Goal: Task Accomplishment & Management: Use online tool/utility

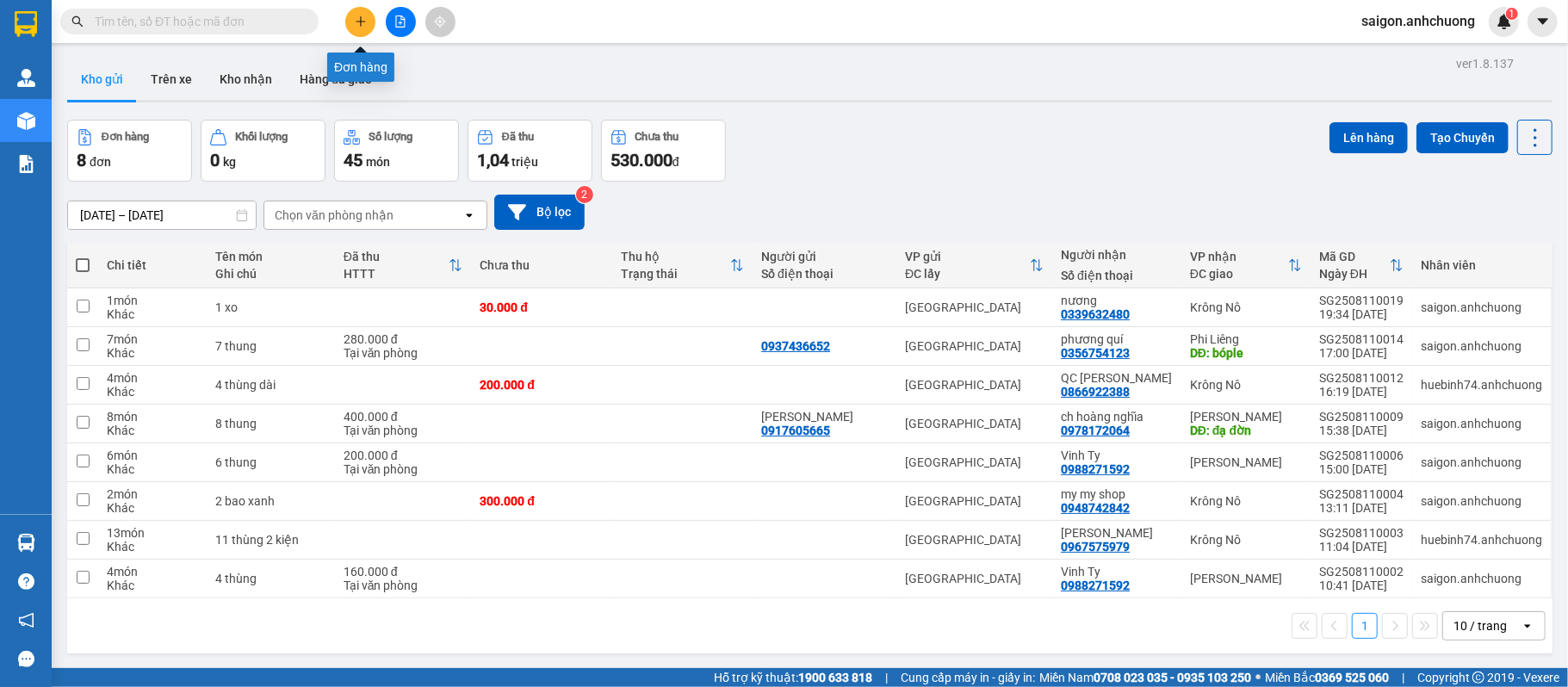
click at [356, 17] on icon "plus" at bounding box center [360, 21] width 12 height 12
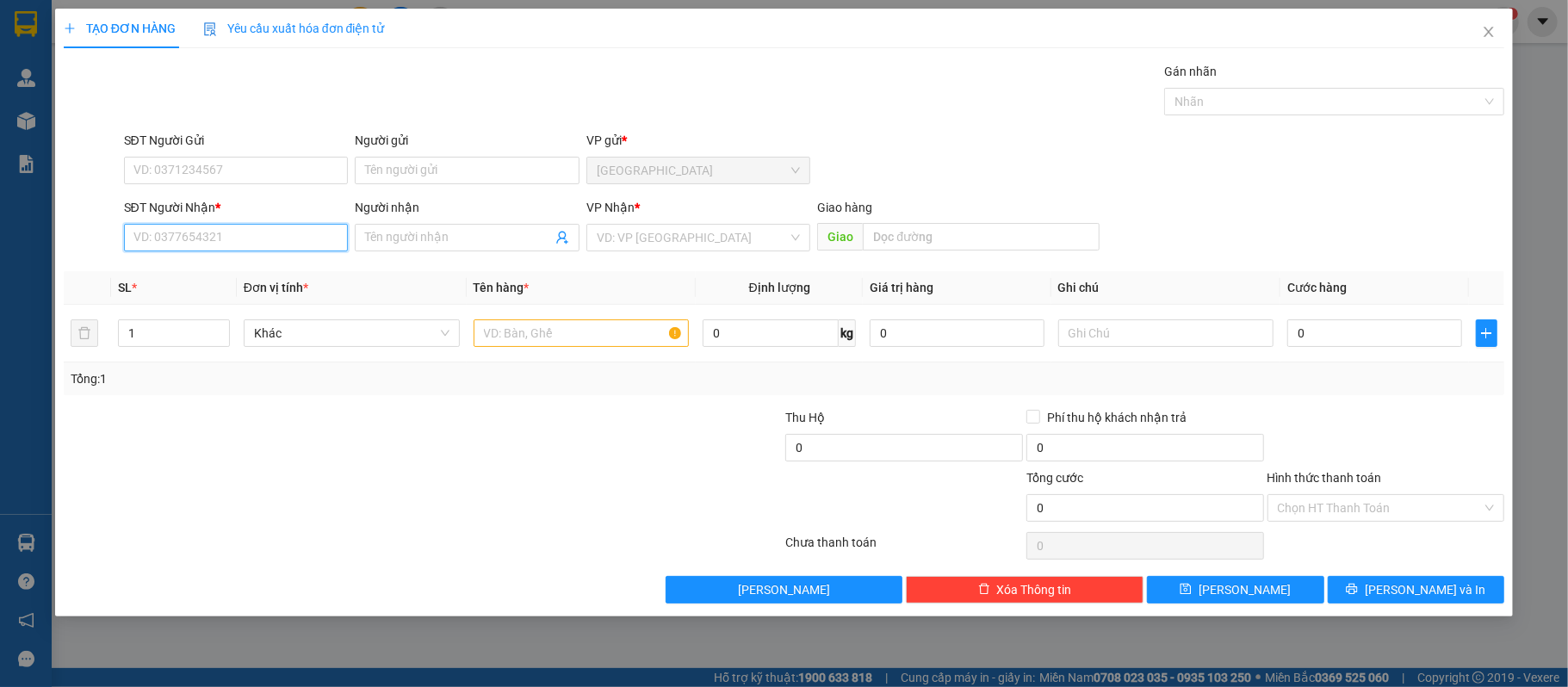
click at [264, 247] on input "SĐT Người Nhận *" at bounding box center [236, 237] width 225 height 28
type input "0898696171"
click at [603, 333] on input "text" at bounding box center [582, 333] width 216 height 28
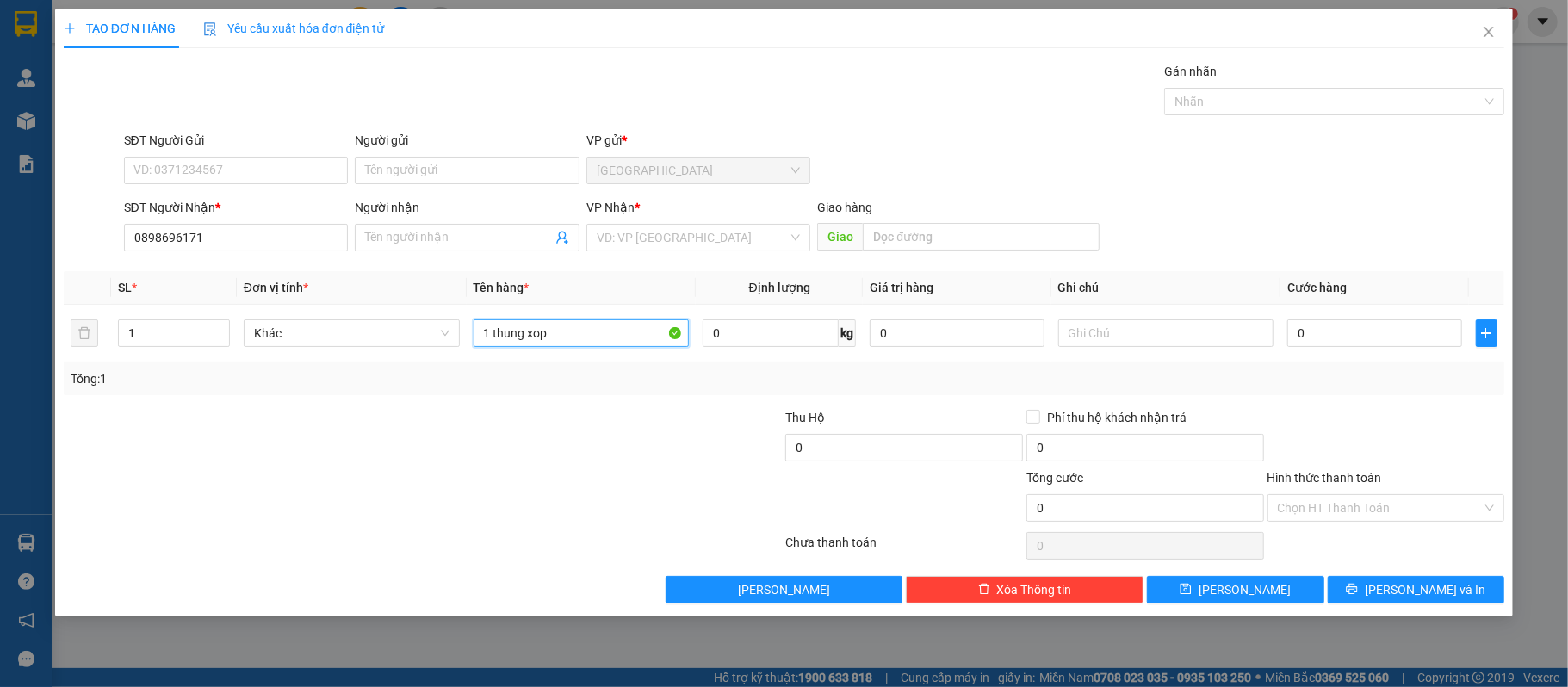
type input "1 thung xop"
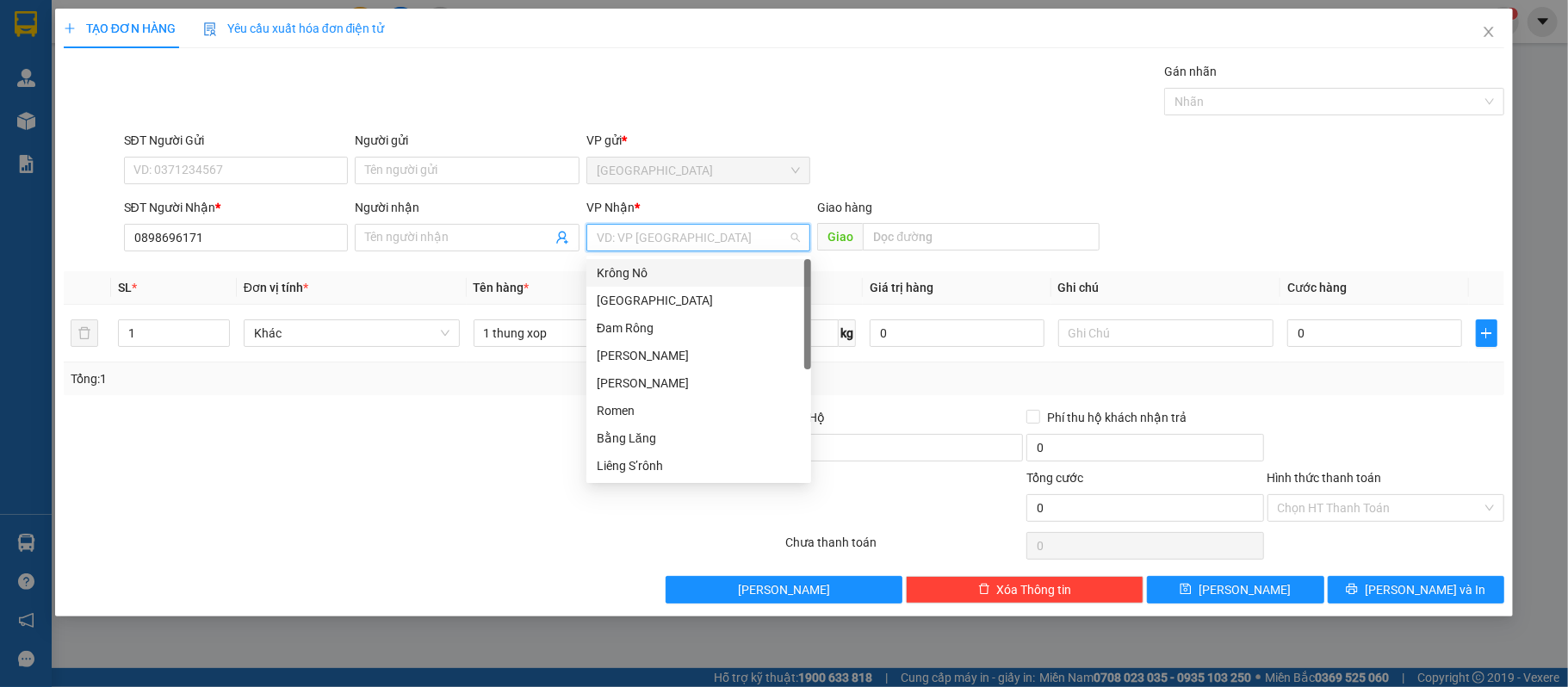
click at [646, 229] on input "search" at bounding box center [693, 237] width 192 height 26
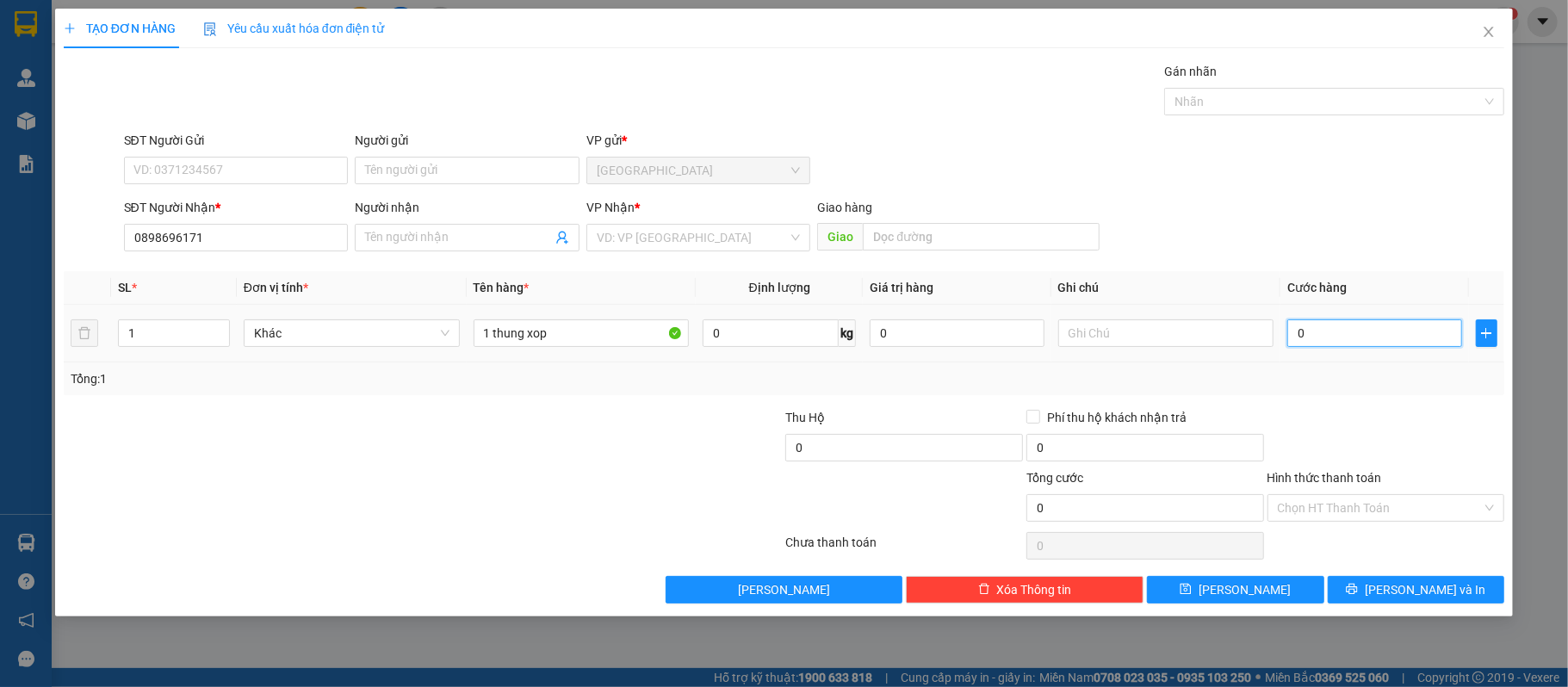
click at [1341, 331] on input "0" at bounding box center [1375, 333] width 174 height 28
type input "50"
type input "500"
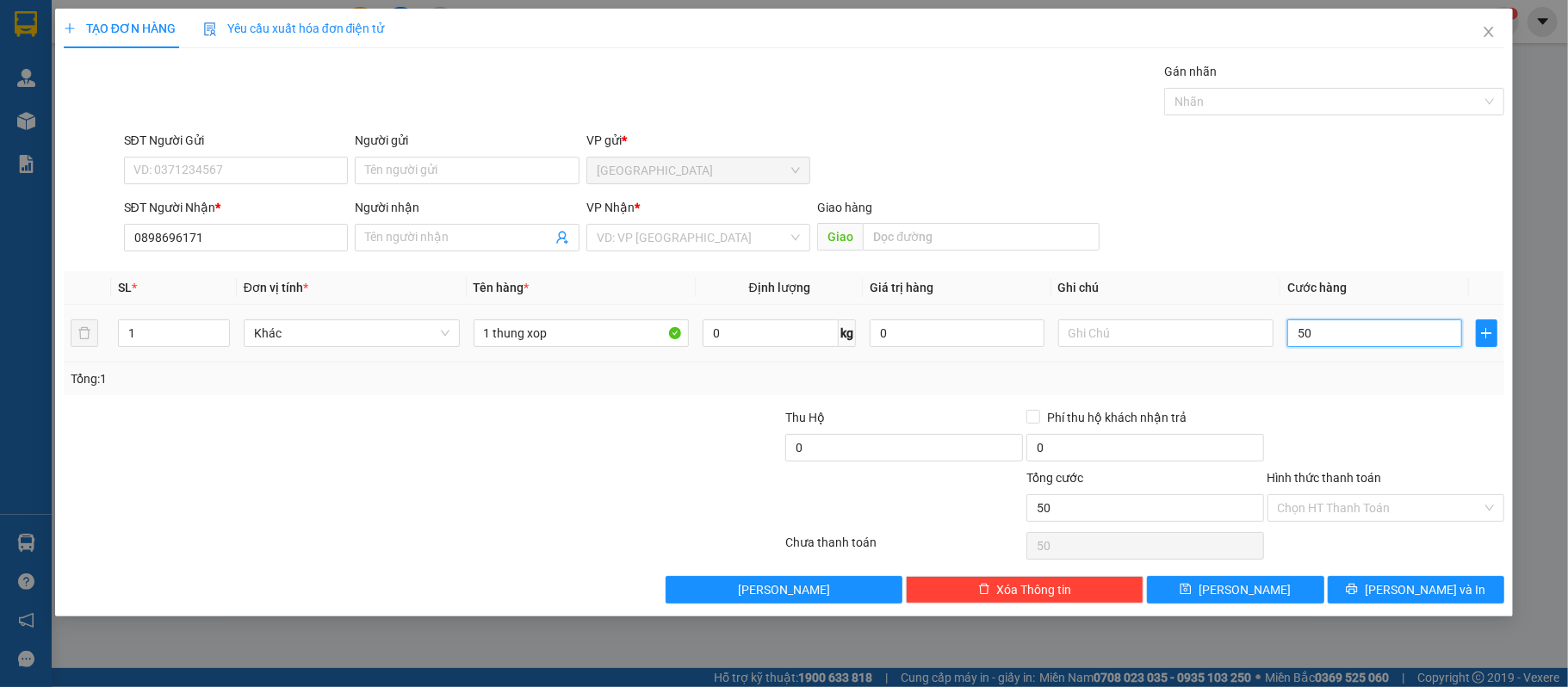
type input "500"
type input "5.000"
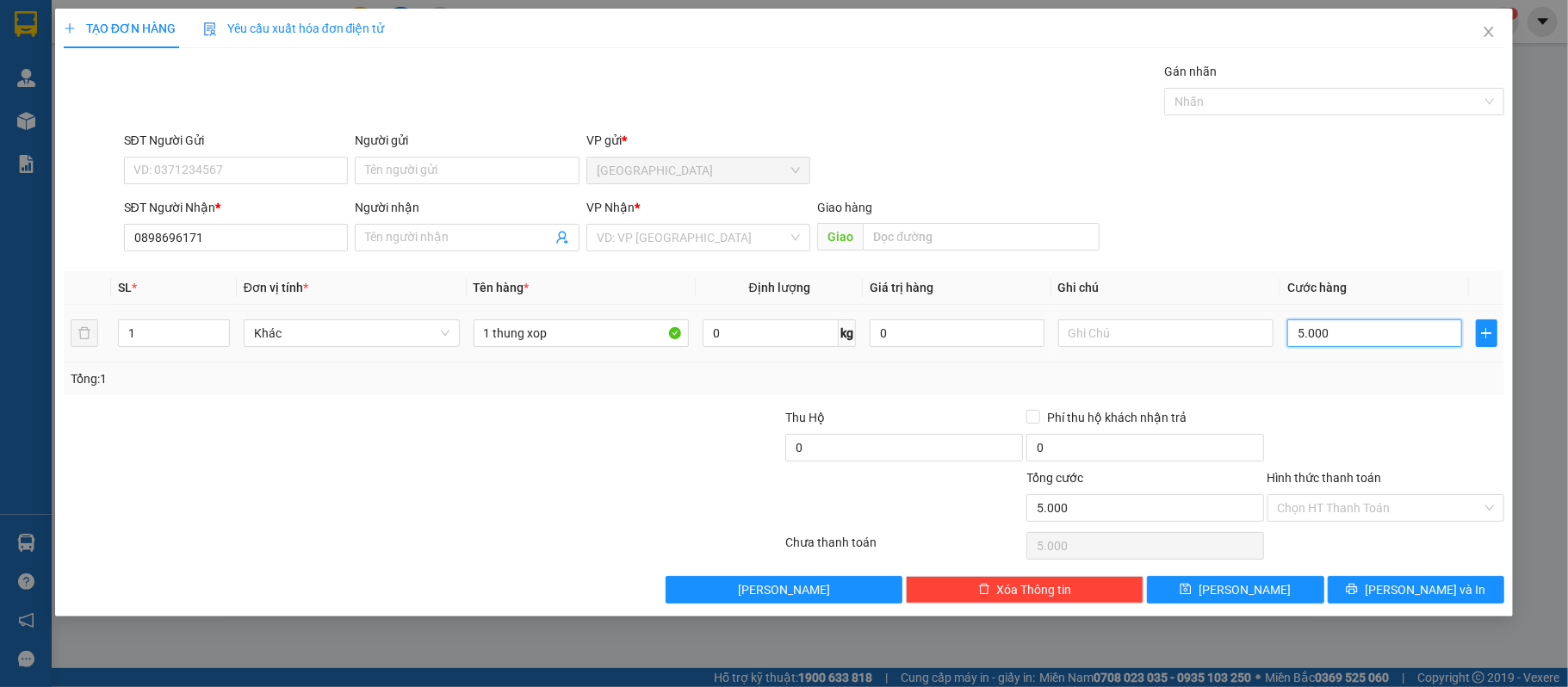
type input "50.000"
click at [637, 345] on input "1 thung xop" at bounding box center [582, 333] width 216 height 28
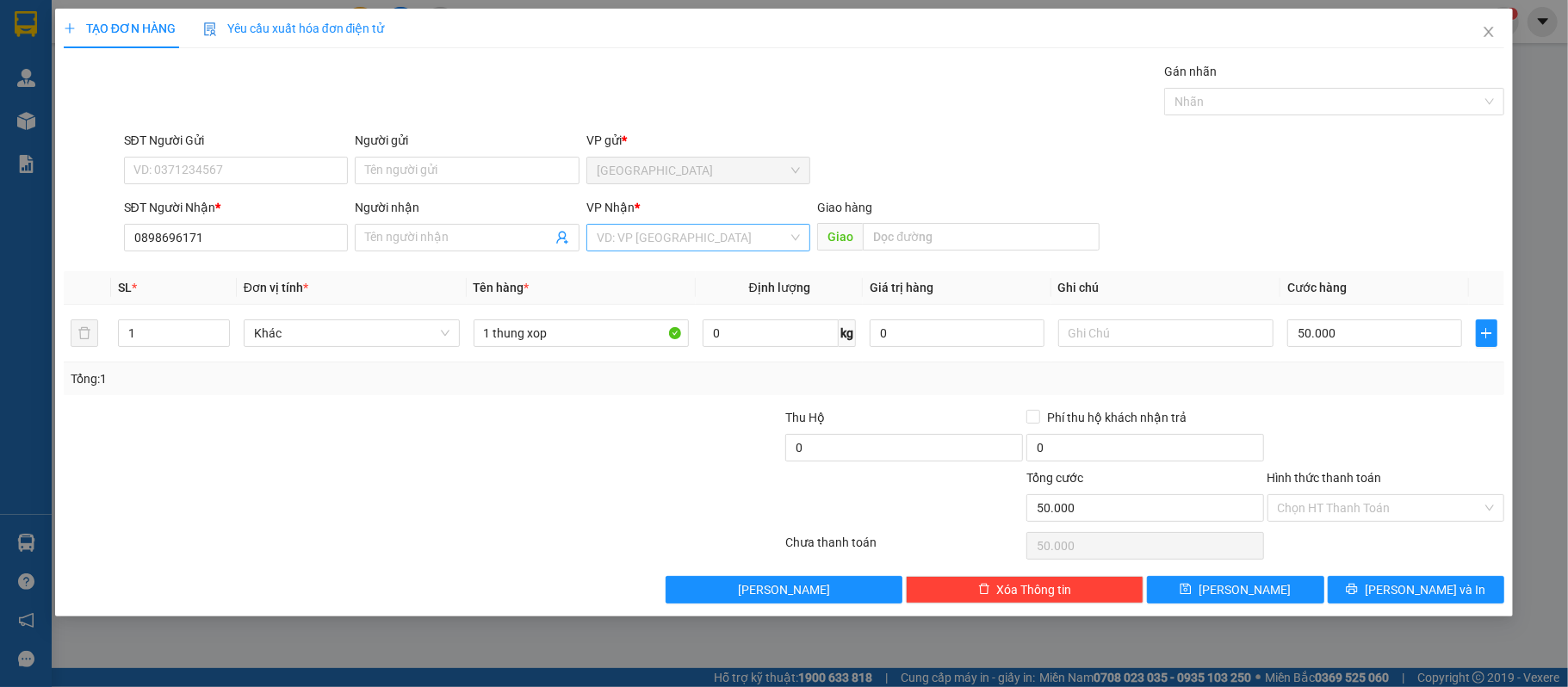
click at [669, 243] on input "search" at bounding box center [693, 237] width 192 height 26
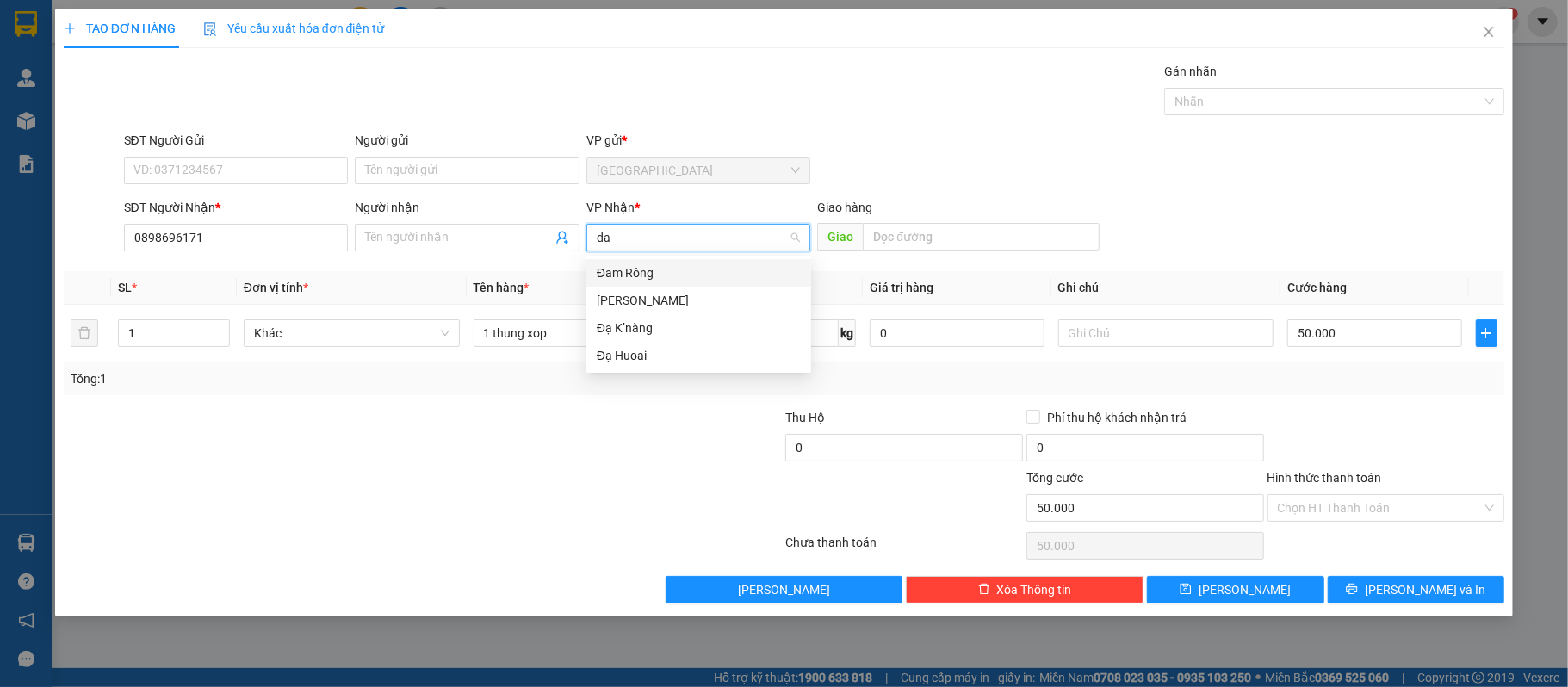
type input "d"
type input "đa"
type input "d"
type input "đạm"
click at [666, 272] on div "Đam Rông" at bounding box center [699, 273] width 204 height 19
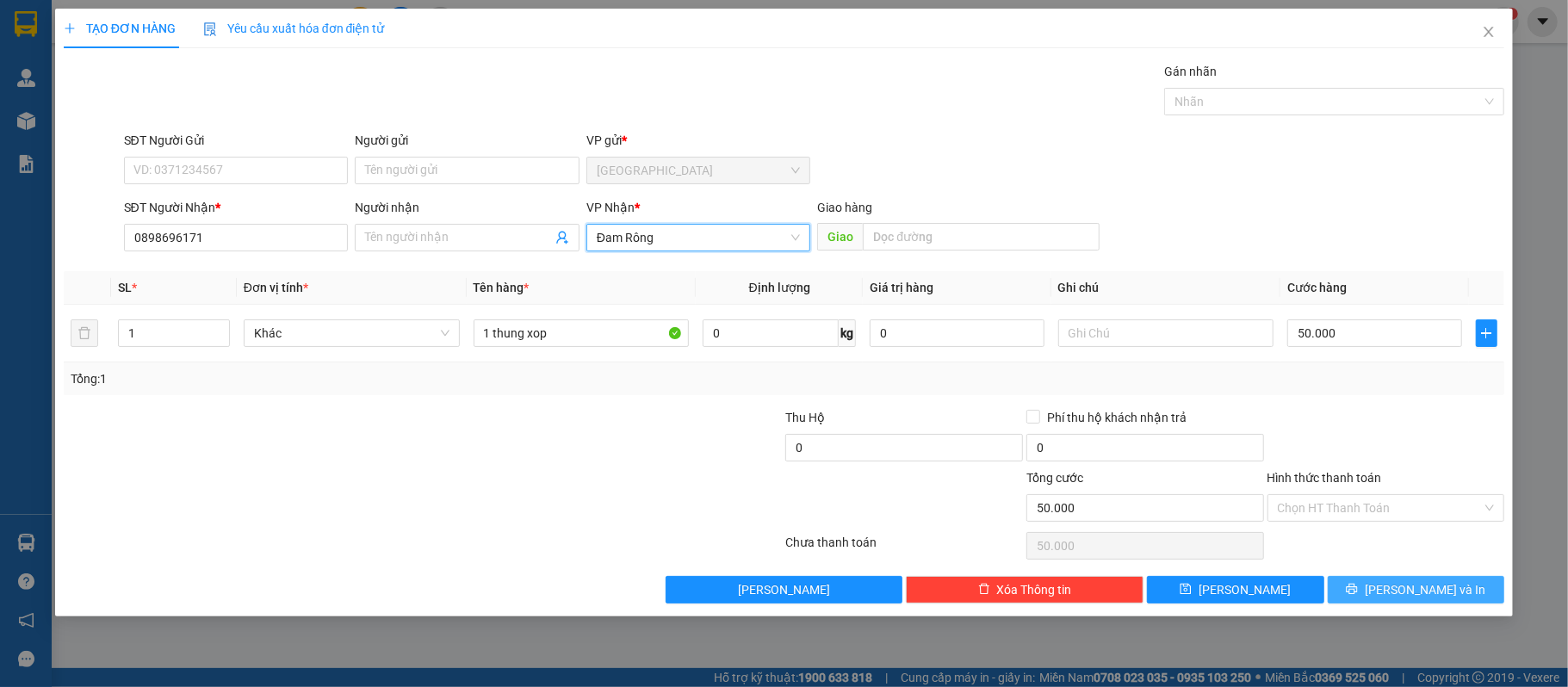
click at [1430, 594] on span "[PERSON_NAME] và In" at bounding box center [1426, 590] width 120 height 19
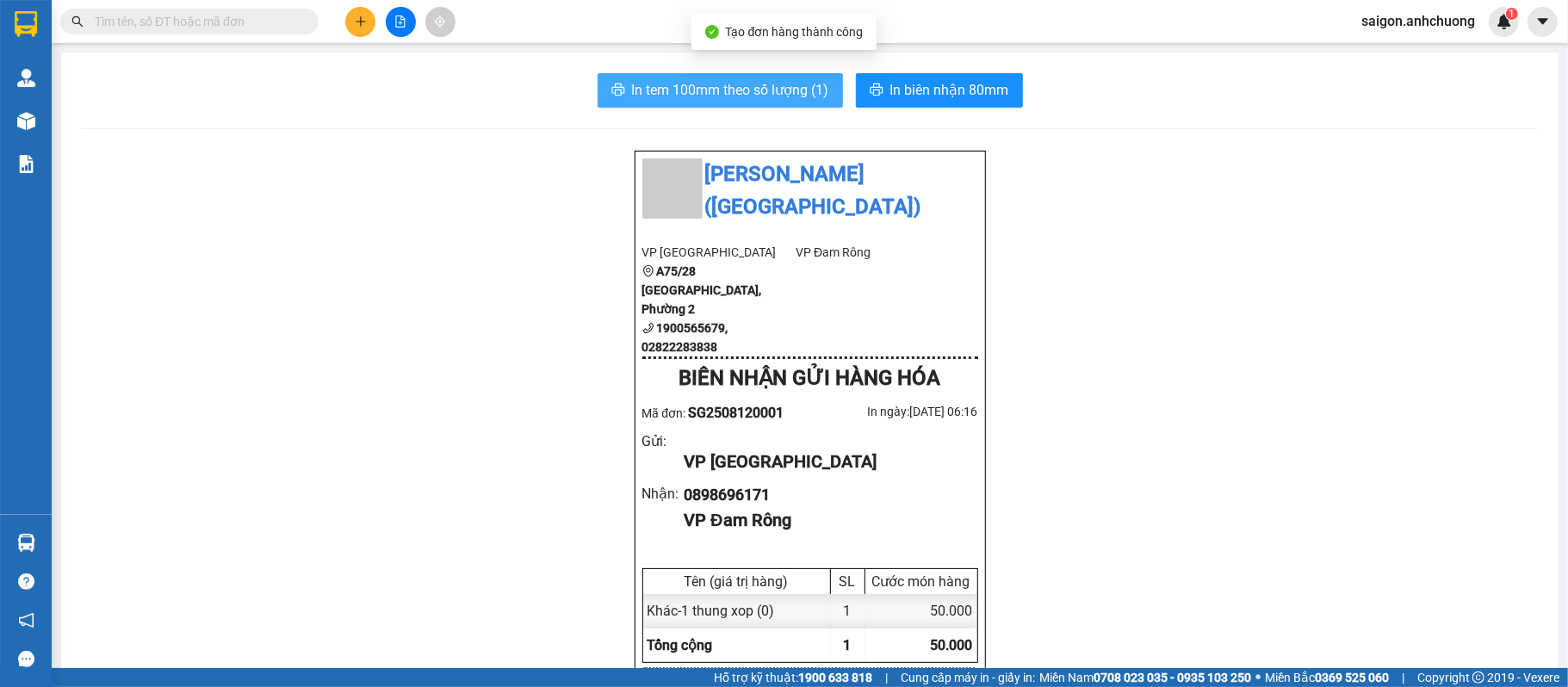
click at [728, 95] on span "In tem 100mm theo số lượng (1)" at bounding box center [731, 90] width 197 height 22
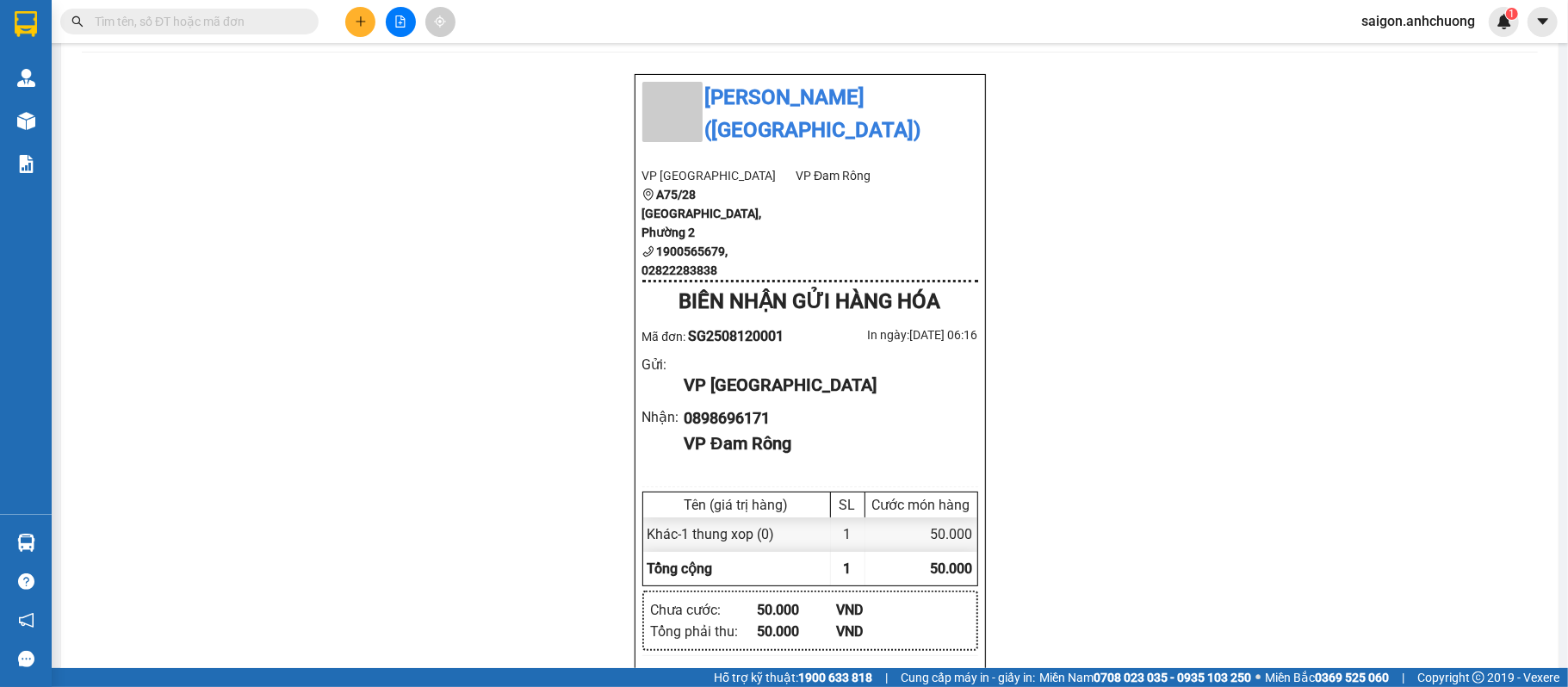
scroll to position [115, 0]
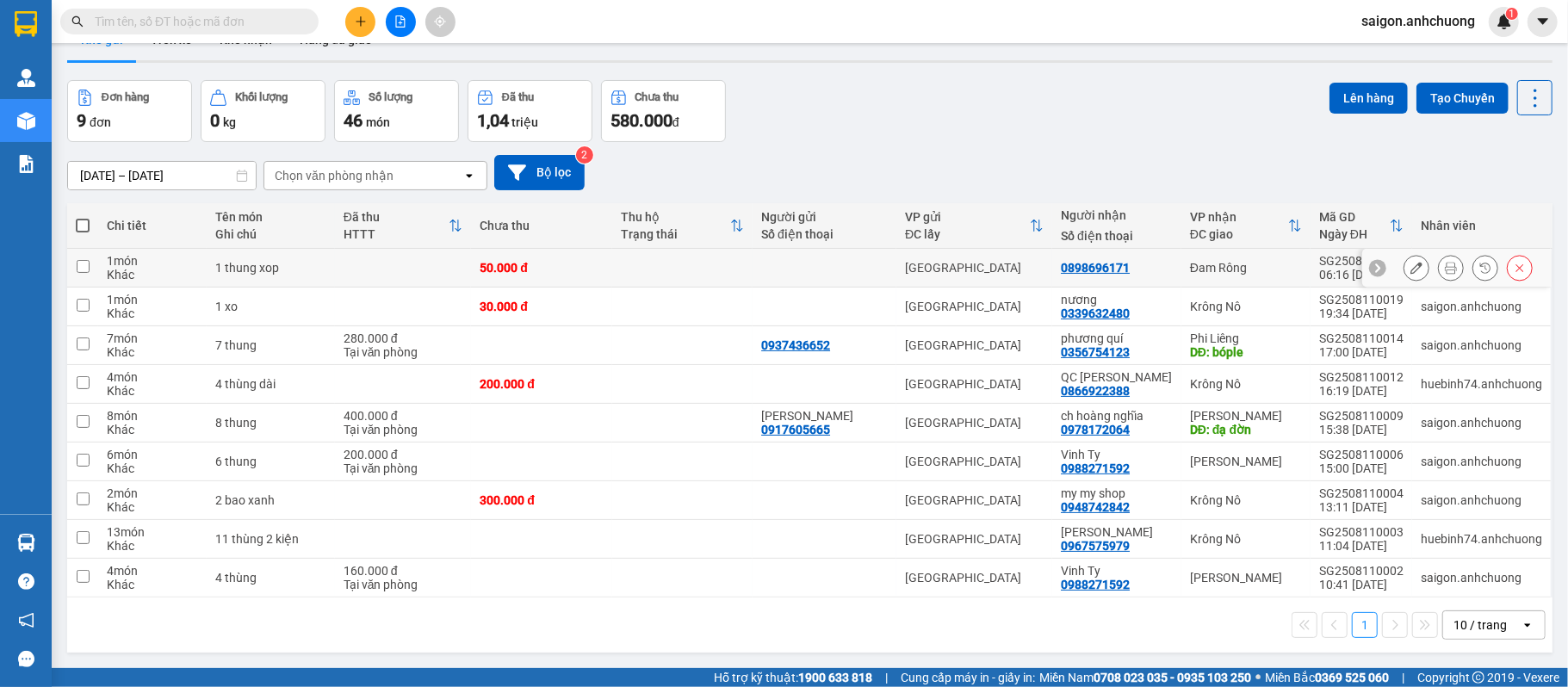
scroll to position [79, 0]
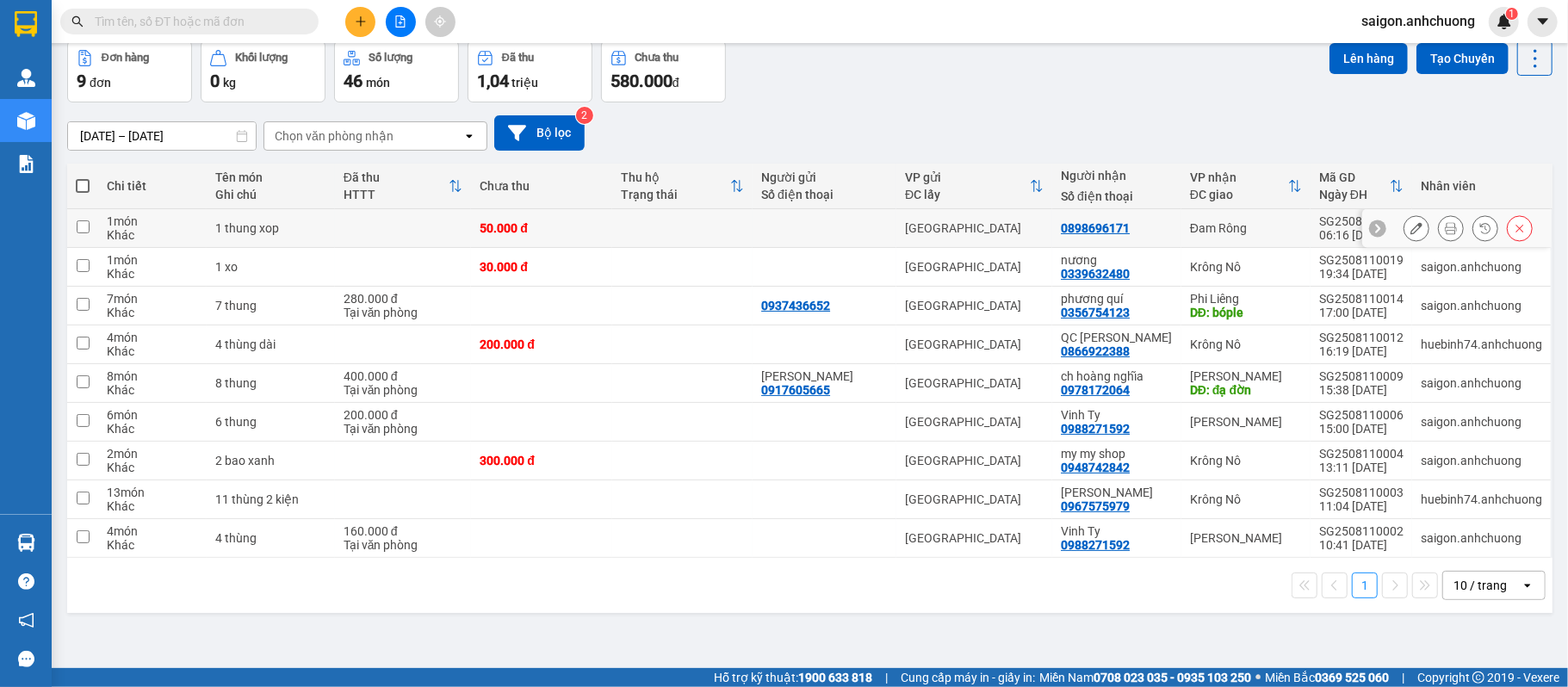
click at [390, 248] on td at bounding box center [403, 228] width 137 height 39
checkbox input "true"
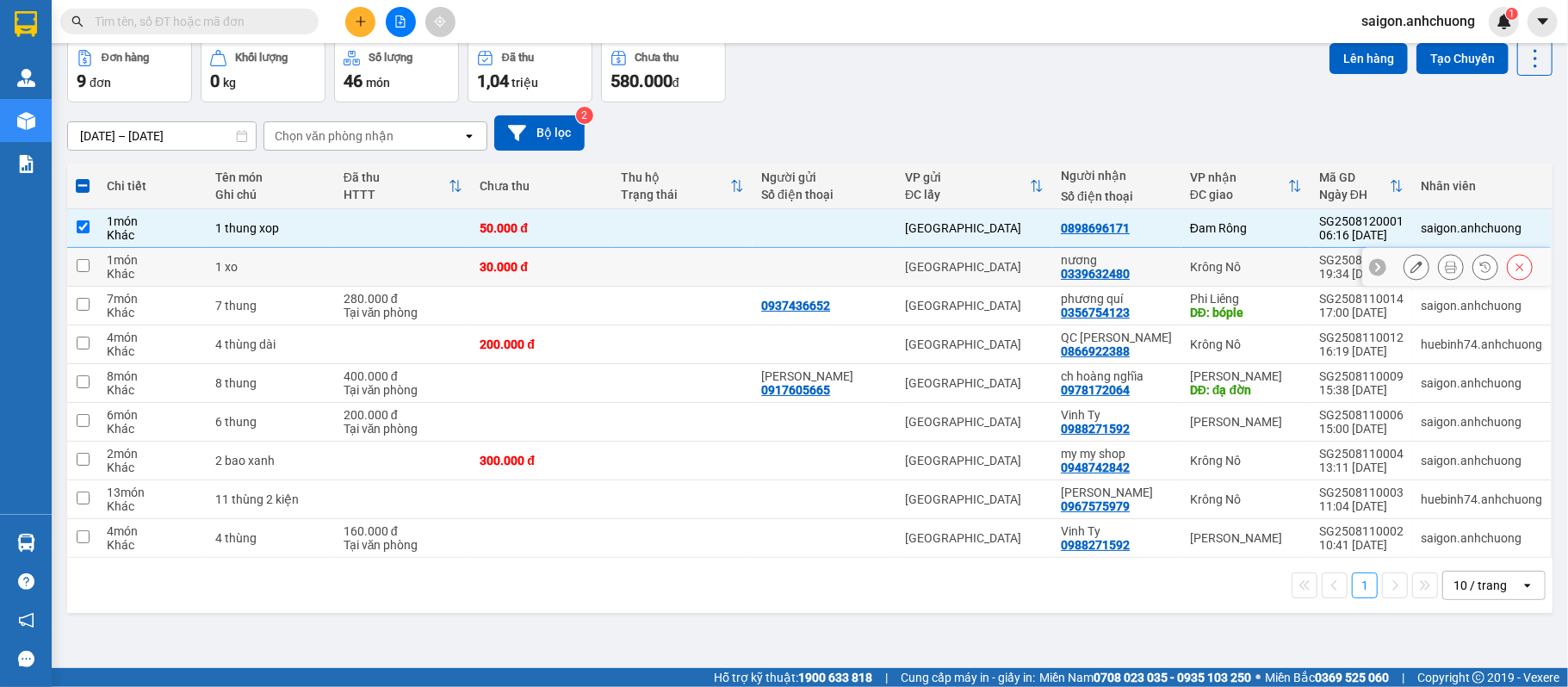
click at [372, 268] on td at bounding box center [403, 268] width 137 height 39
checkbox input "true"
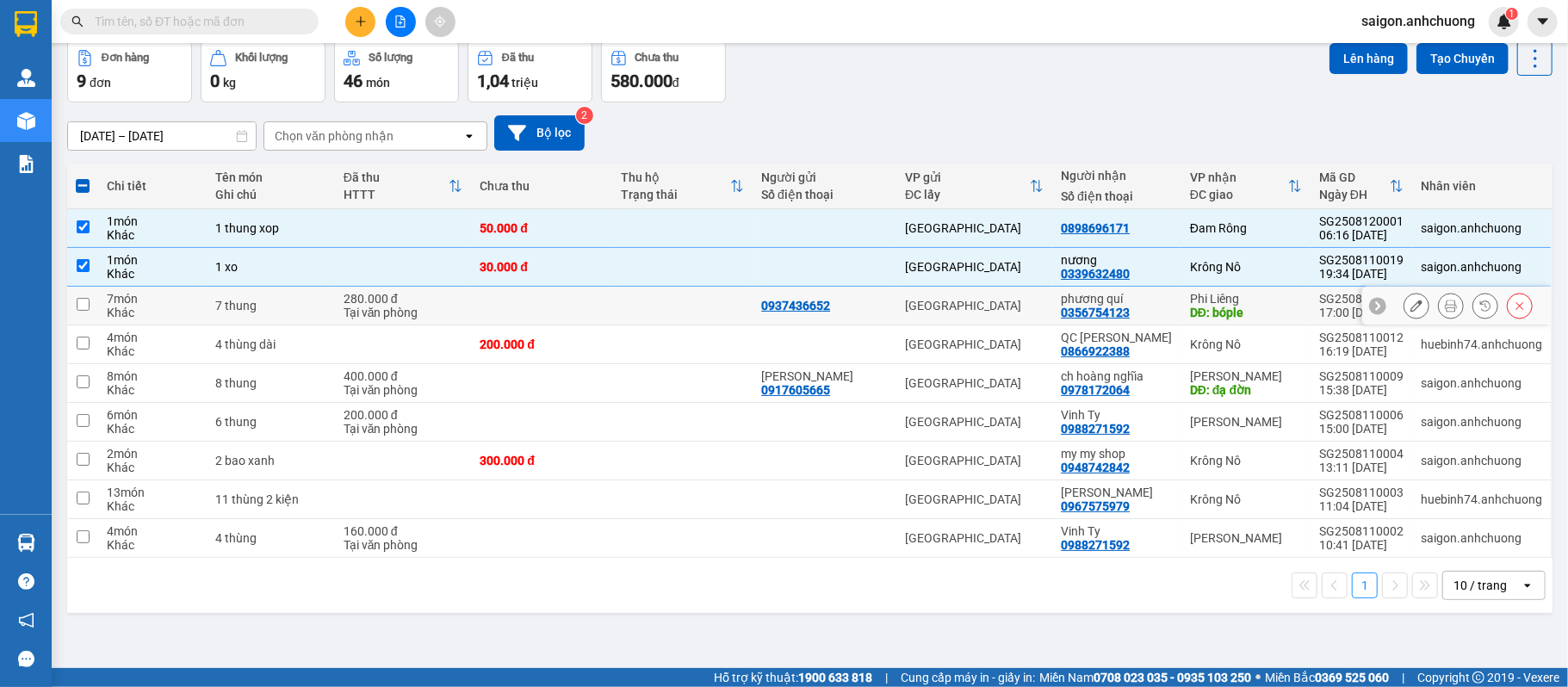
click at [431, 304] on div "280.000 đ" at bounding box center [403, 299] width 119 height 13
checkbox input "true"
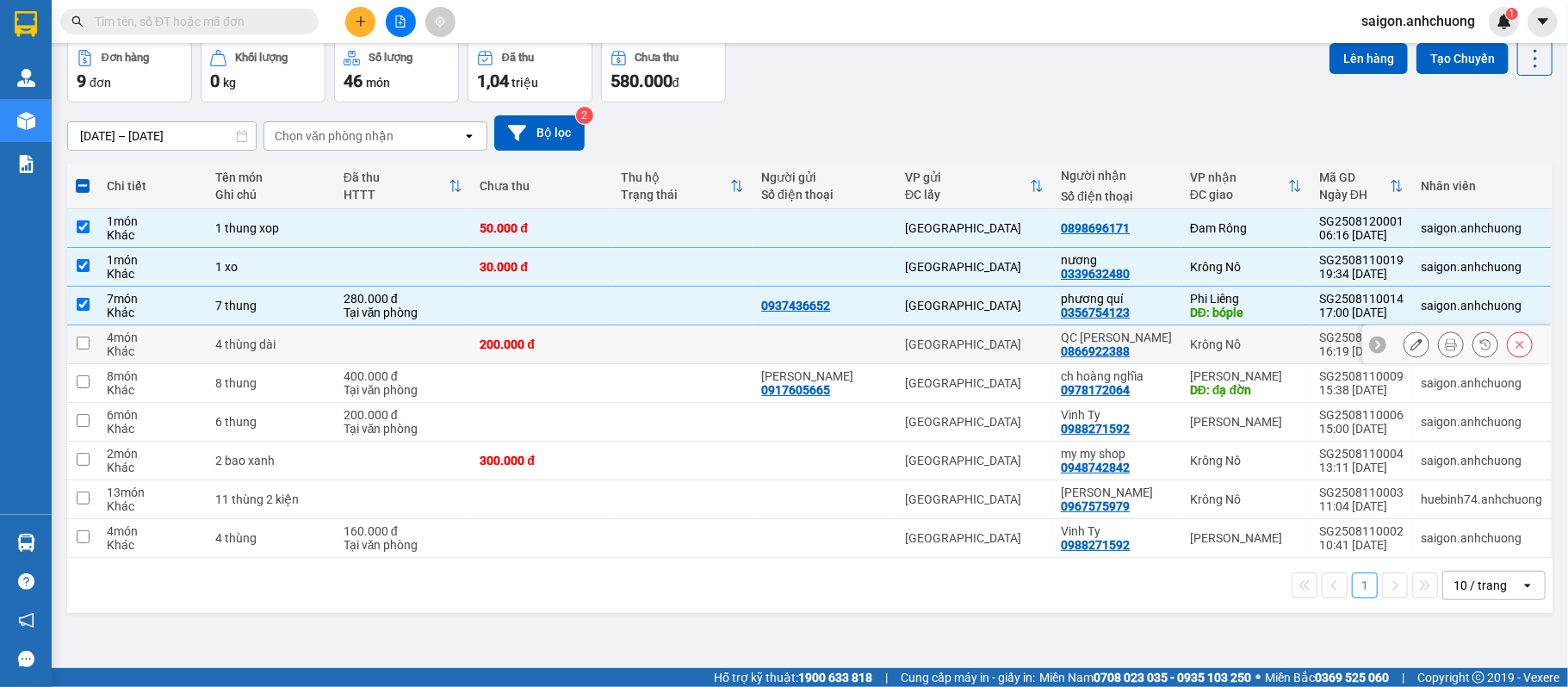
click at [422, 338] on td at bounding box center [403, 345] width 137 height 39
checkbox input "true"
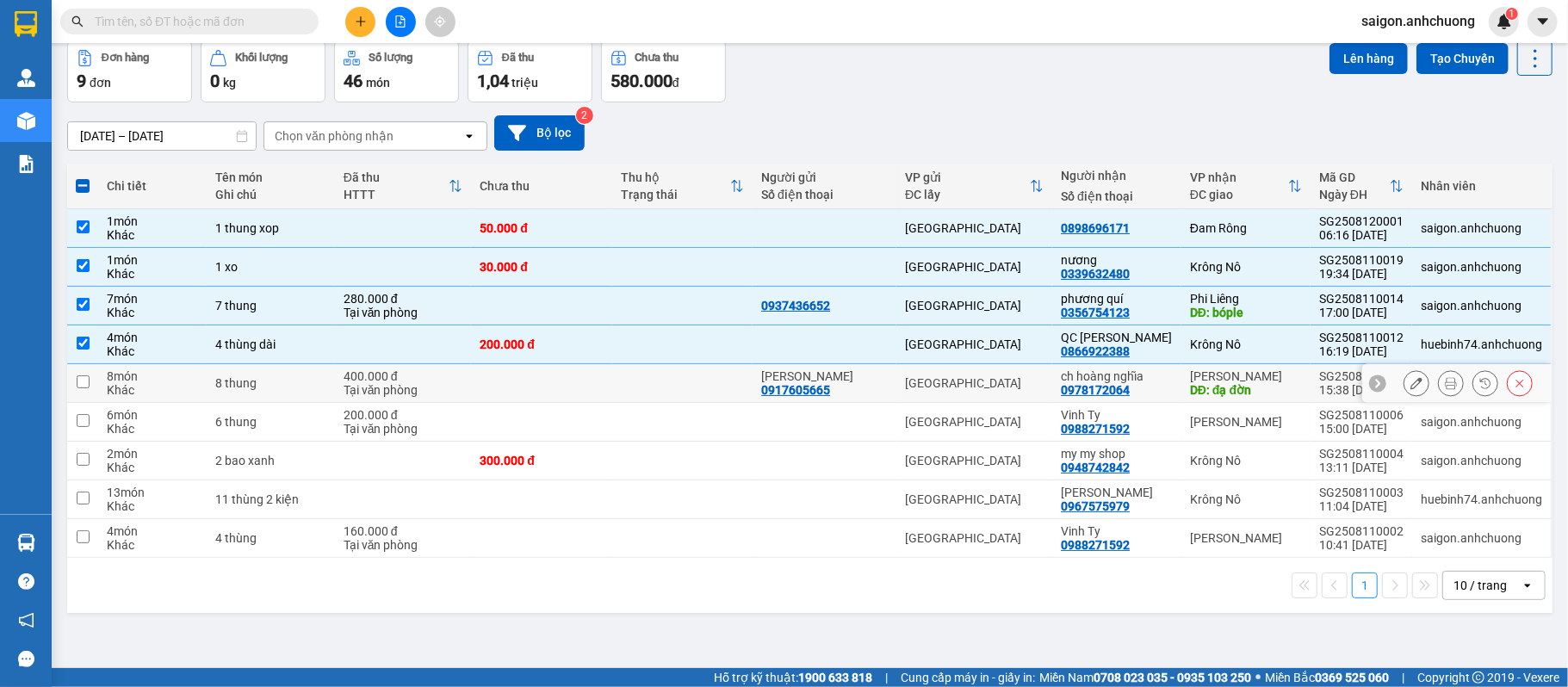
drag, startPoint x: 415, startPoint y: 391, endPoint x: 465, endPoint y: 438, distance: 68.6
click at [415, 394] on div "Tại văn phòng" at bounding box center [403, 390] width 119 height 13
checkbox input "true"
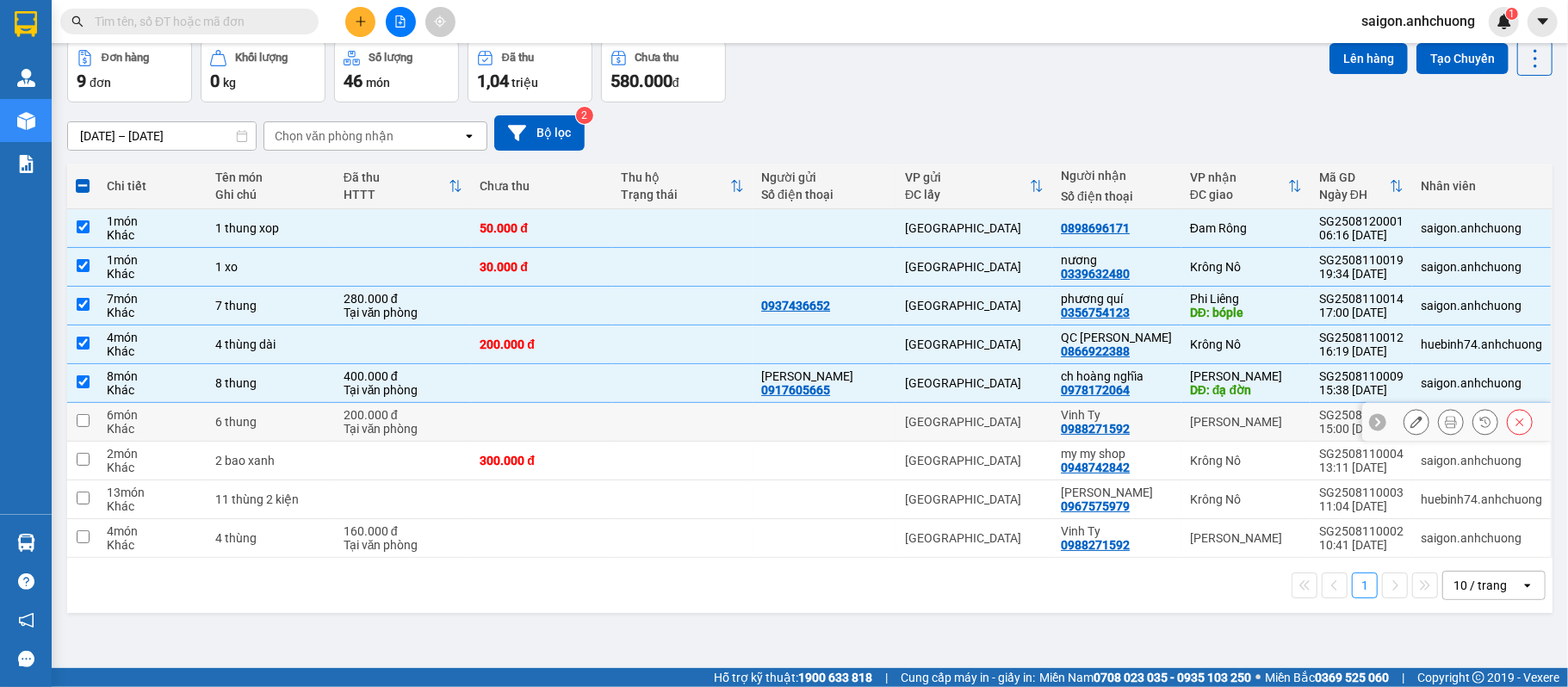
click at [462, 425] on div "Tại văn phòng" at bounding box center [403, 429] width 119 height 13
checkbox input "true"
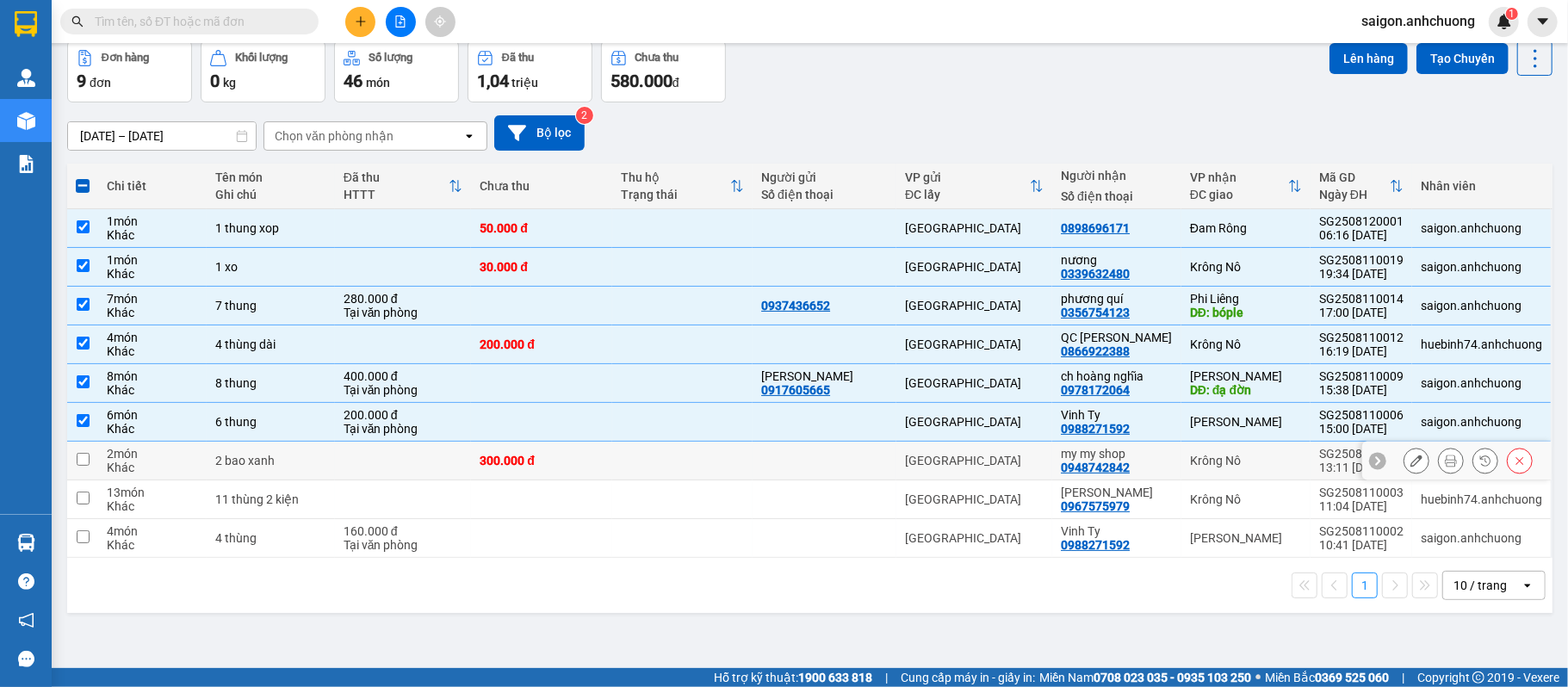
drag, startPoint x: 429, startPoint y: 462, endPoint x: 435, endPoint y: 485, distance: 23.8
click at [431, 462] on td at bounding box center [403, 461] width 137 height 39
checkbox input "true"
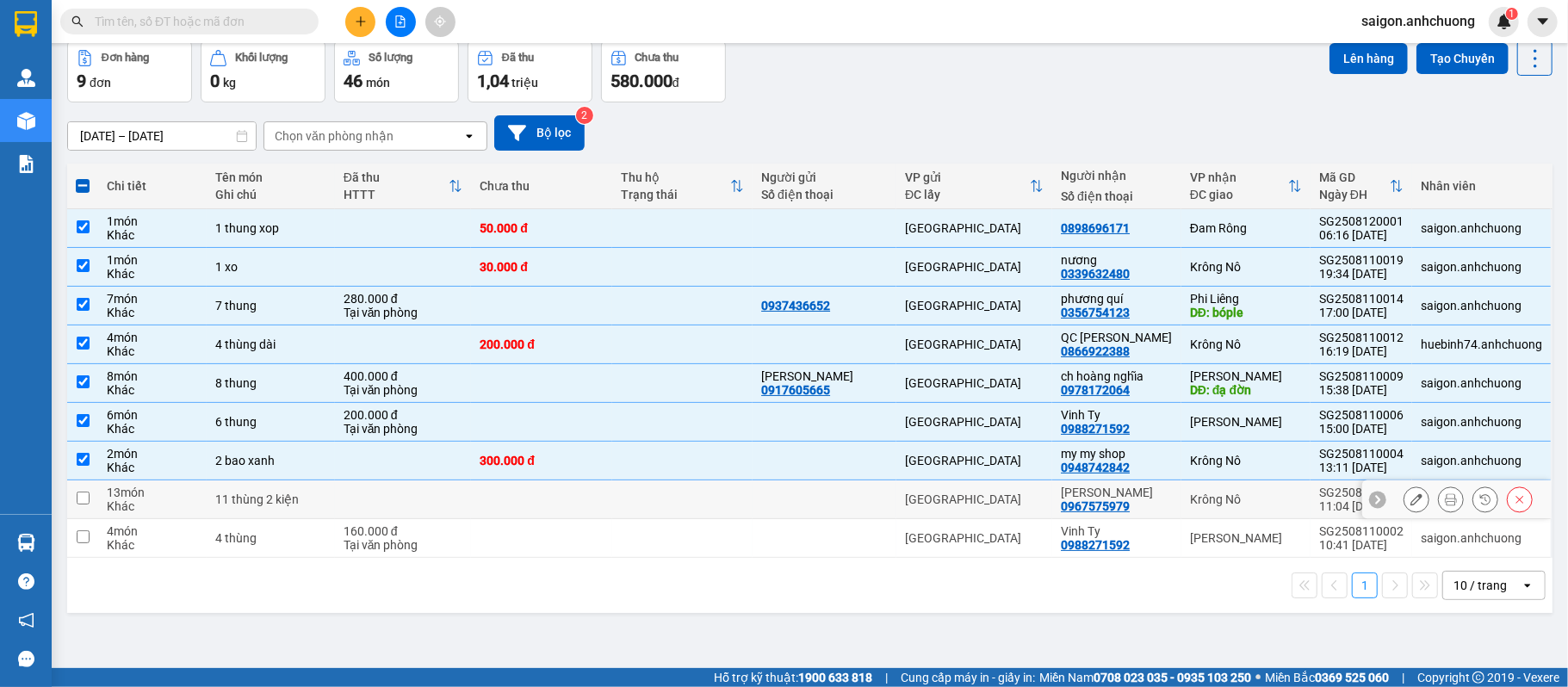
click at [438, 511] on td at bounding box center [403, 500] width 137 height 39
checkbox input "true"
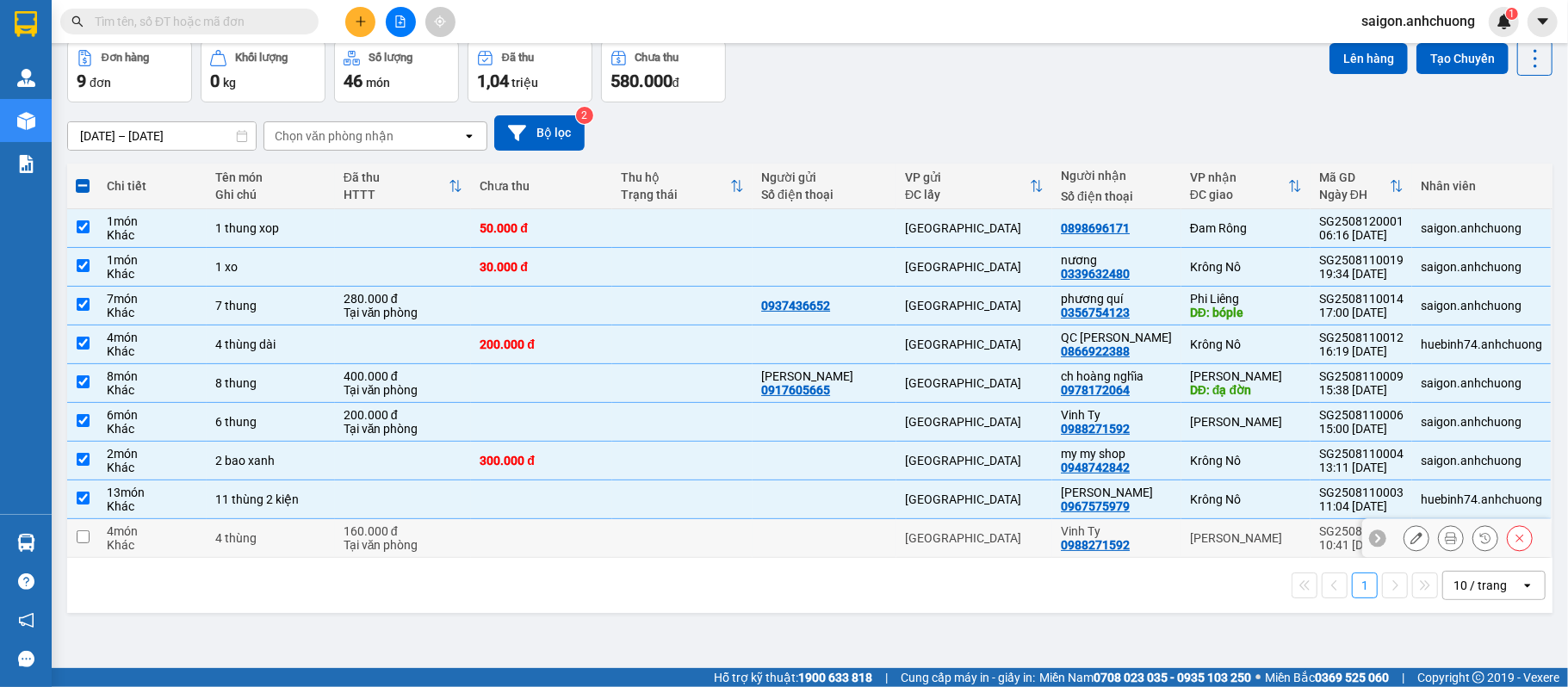
click at [453, 552] on div "Tại văn phòng" at bounding box center [403, 545] width 119 height 13
checkbox input "true"
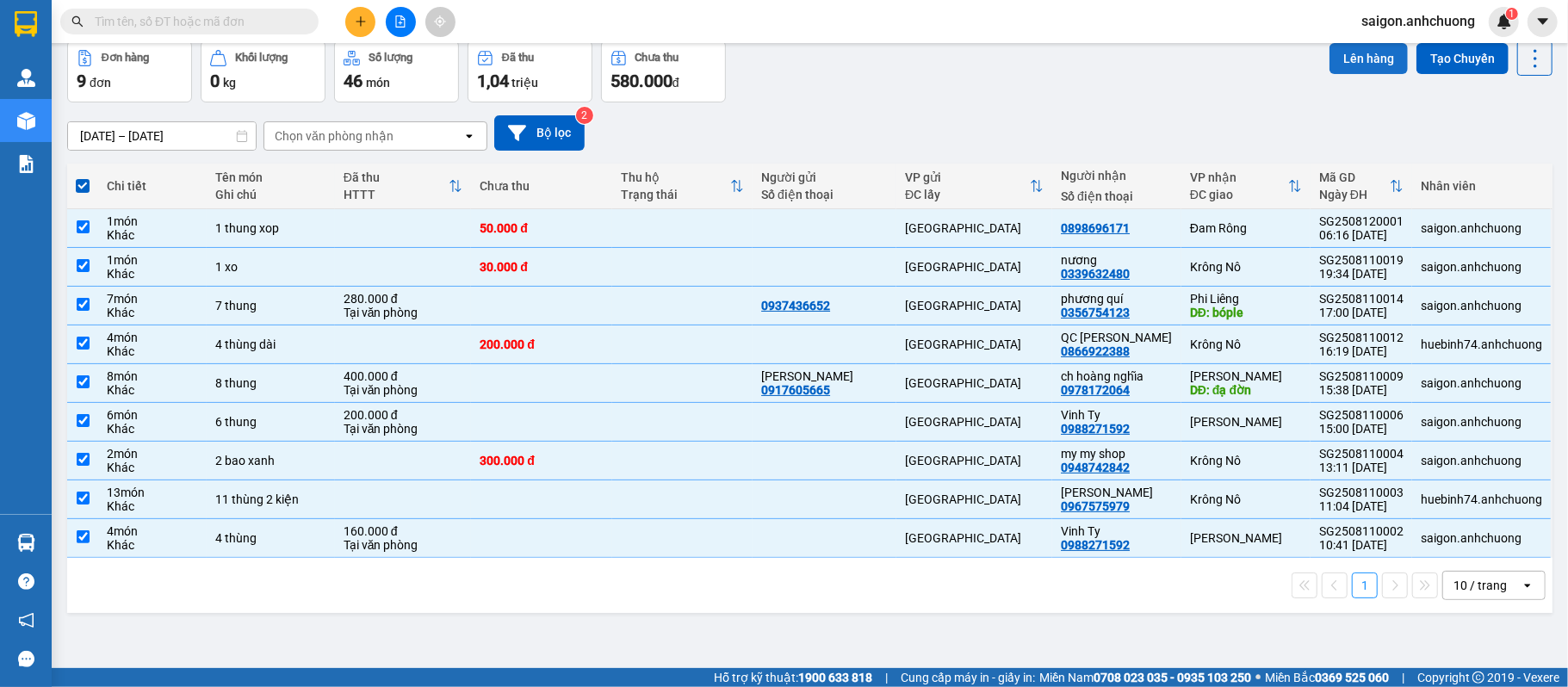
click at [1364, 46] on button "Lên hàng" at bounding box center [1369, 58] width 78 height 31
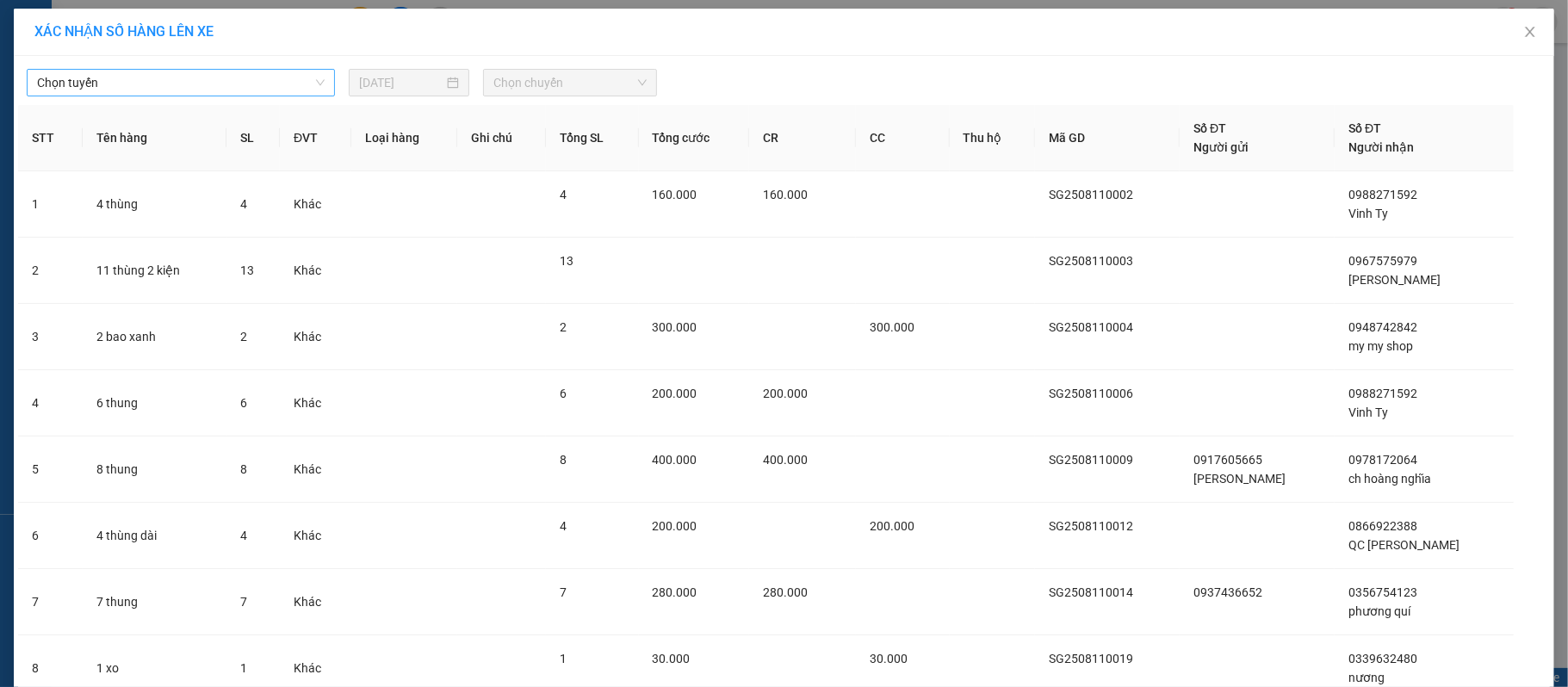
click at [311, 93] on span "Chọn tuyến" at bounding box center [181, 82] width 288 height 26
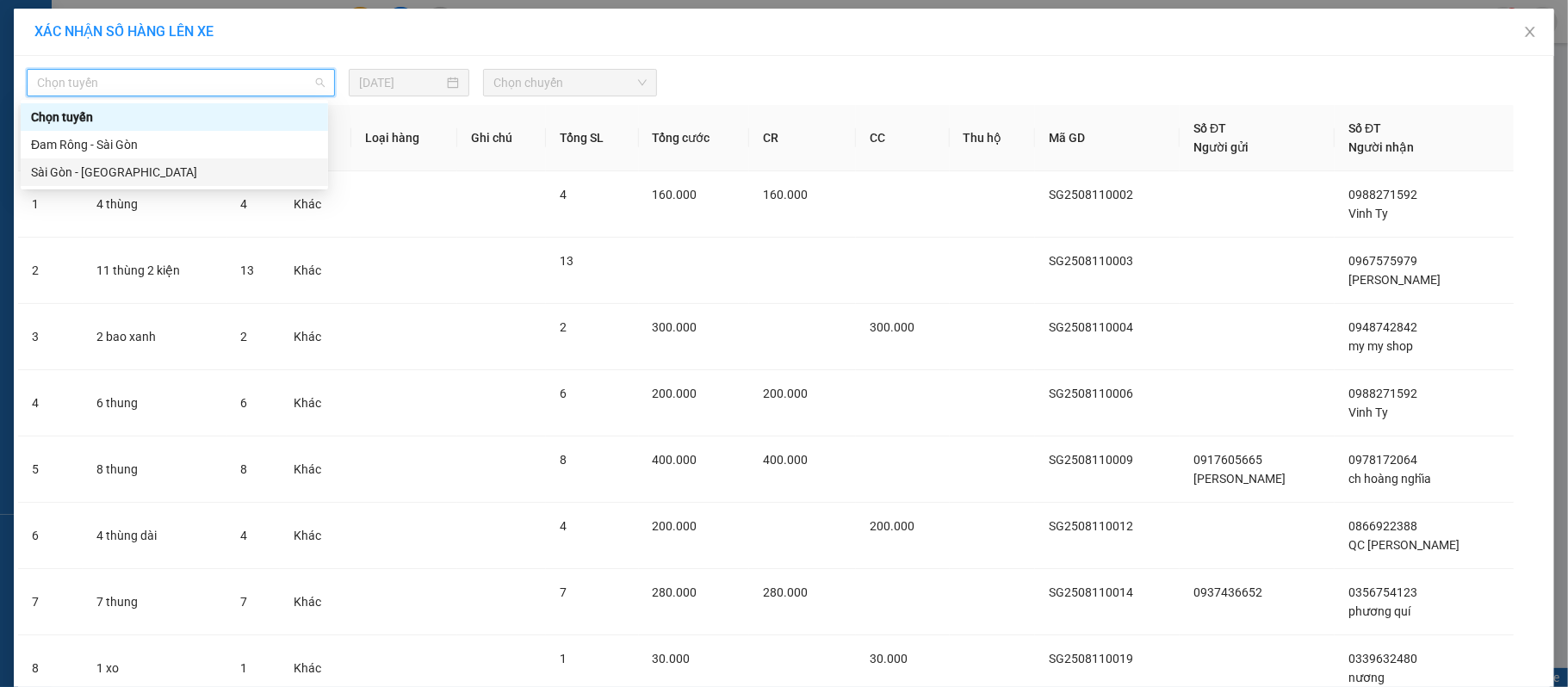
click at [205, 173] on div "Sài Gòn - Đam Rông" at bounding box center [174, 172] width 287 height 19
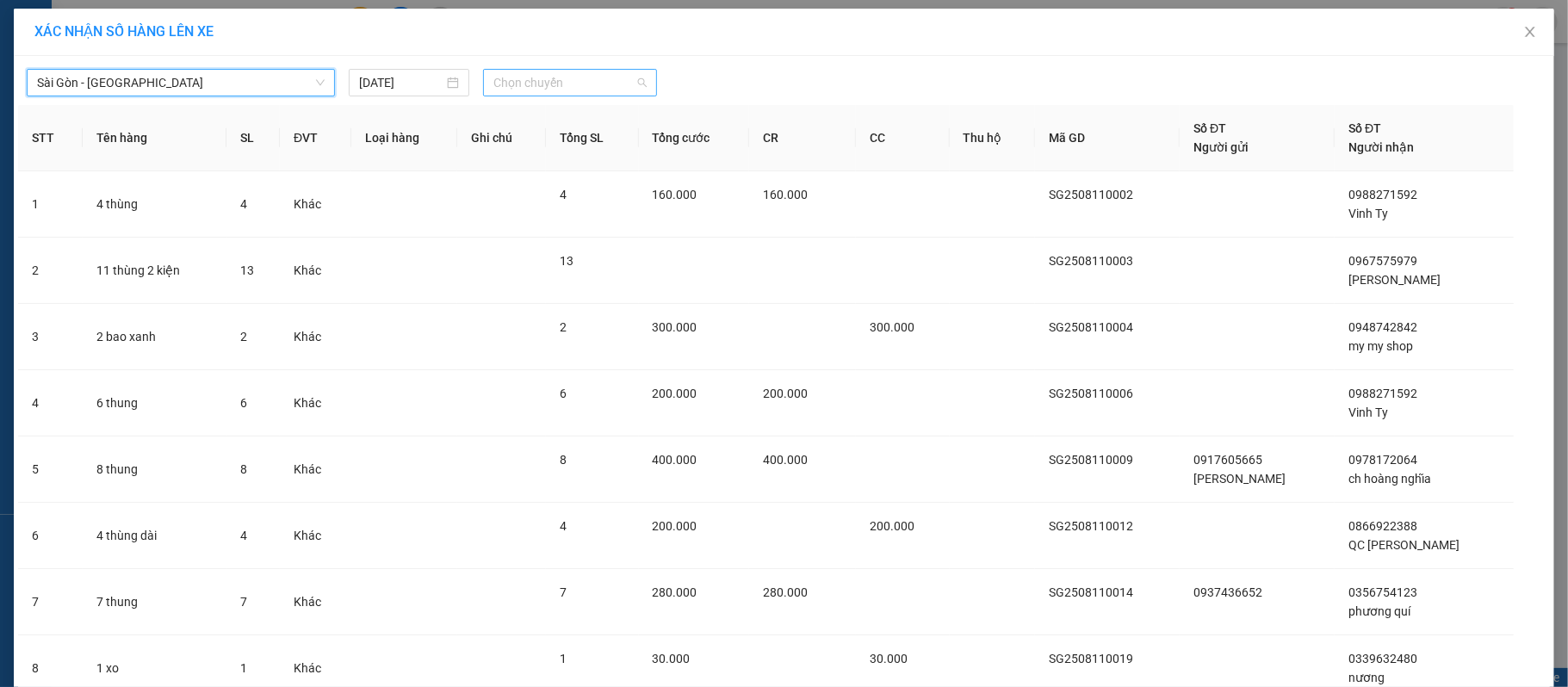
click at [503, 81] on span "Chọn chuyến" at bounding box center [569, 82] width 153 height 26
click at [504, 142] on div "07:00 - 50H-29.456" at bounding box center [552, 145] width 135 height 19
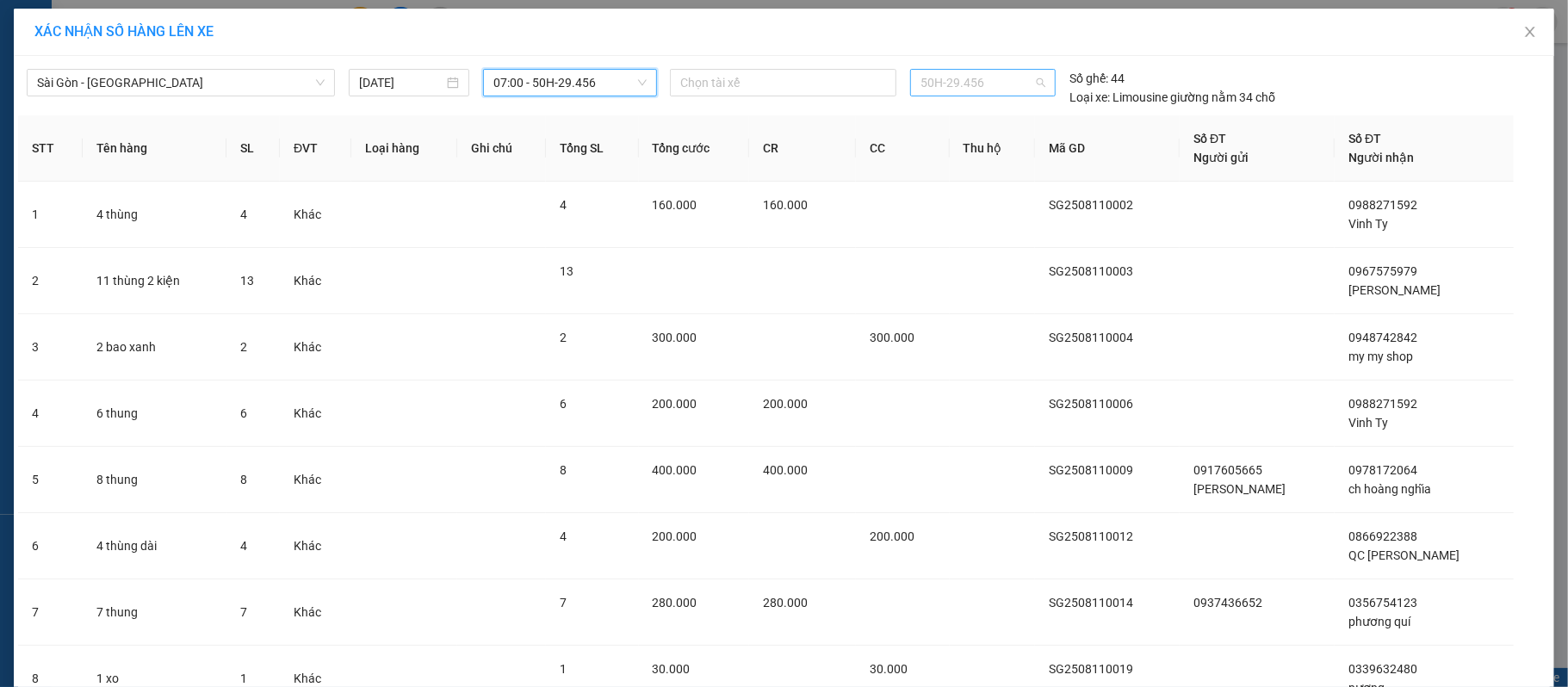
click at [999, 88] on span "50H-29.456" at bounding box center [984, 82] width 126 height 26
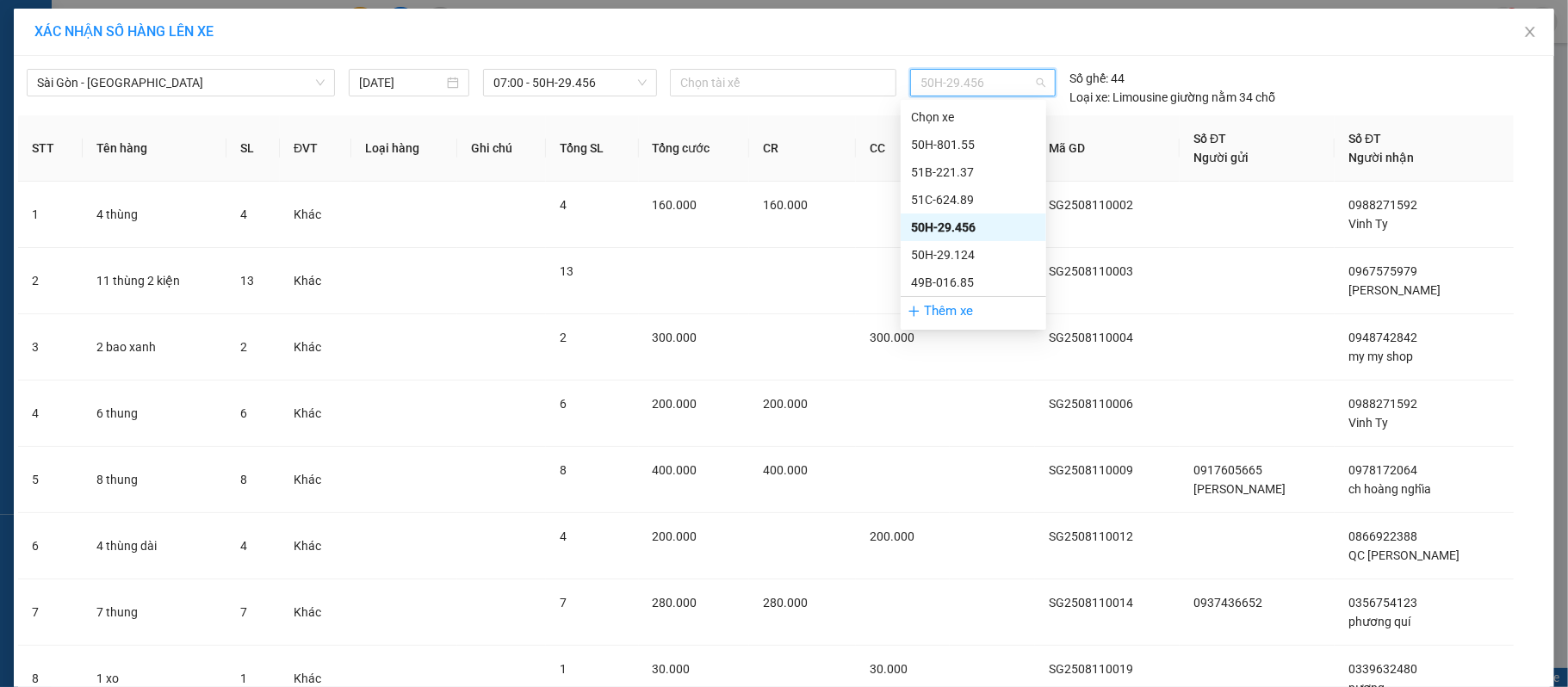
click at [959, 218] on div "50H-29.456" at bounding box center [974, 227] width 125 height 19
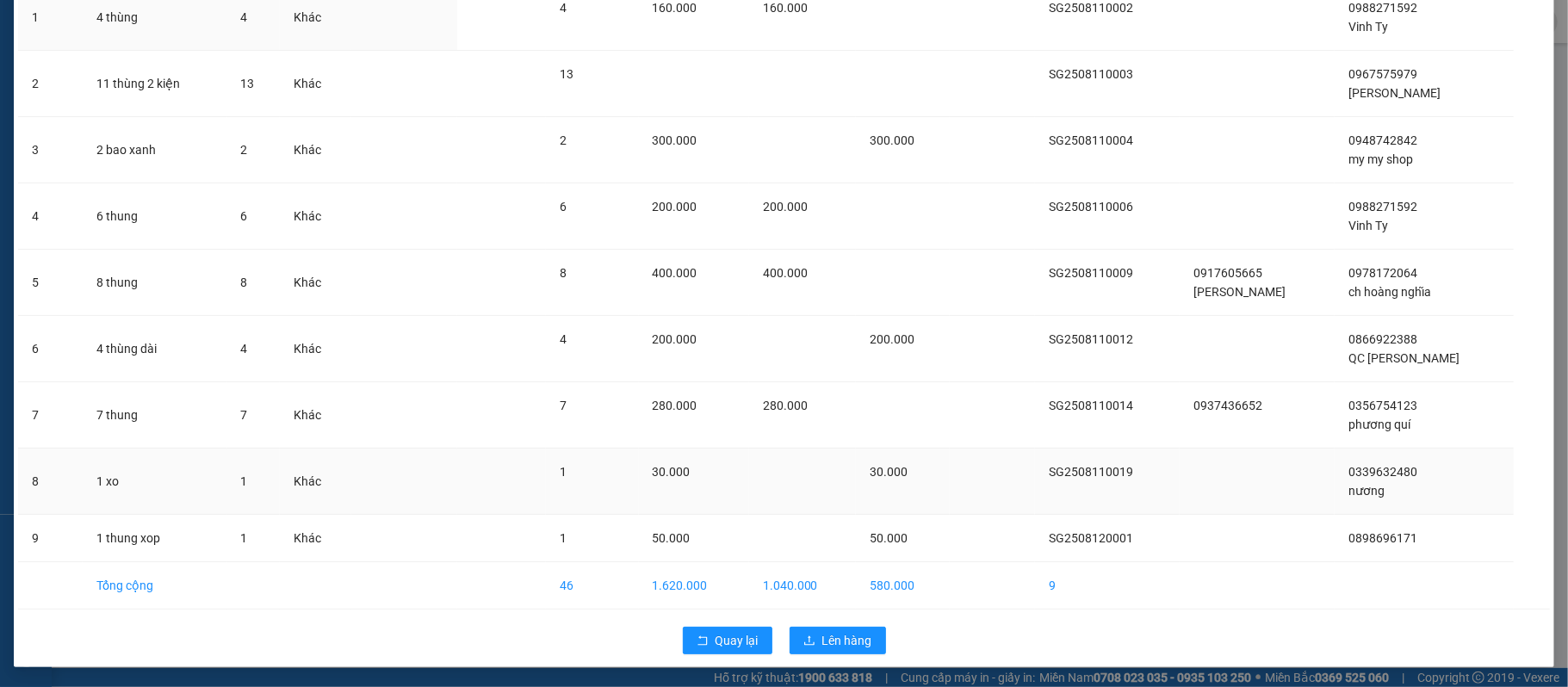
scroll to position [201, 0]
click at [826, 650] on span "Lên hàng" at bounding box center [848, 640] width 50 height 19
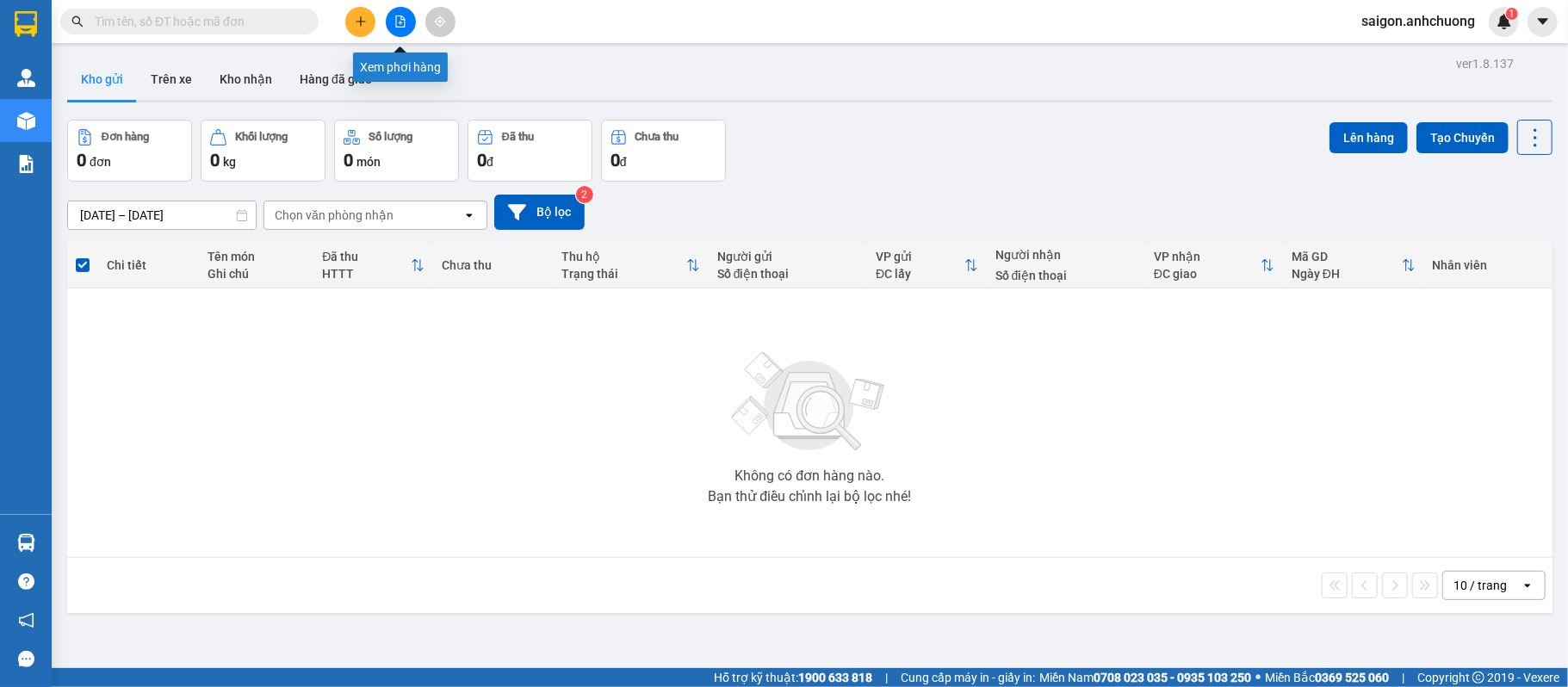
click at [406, 12] on button at bounding box center [401, 22] width 31 height 31
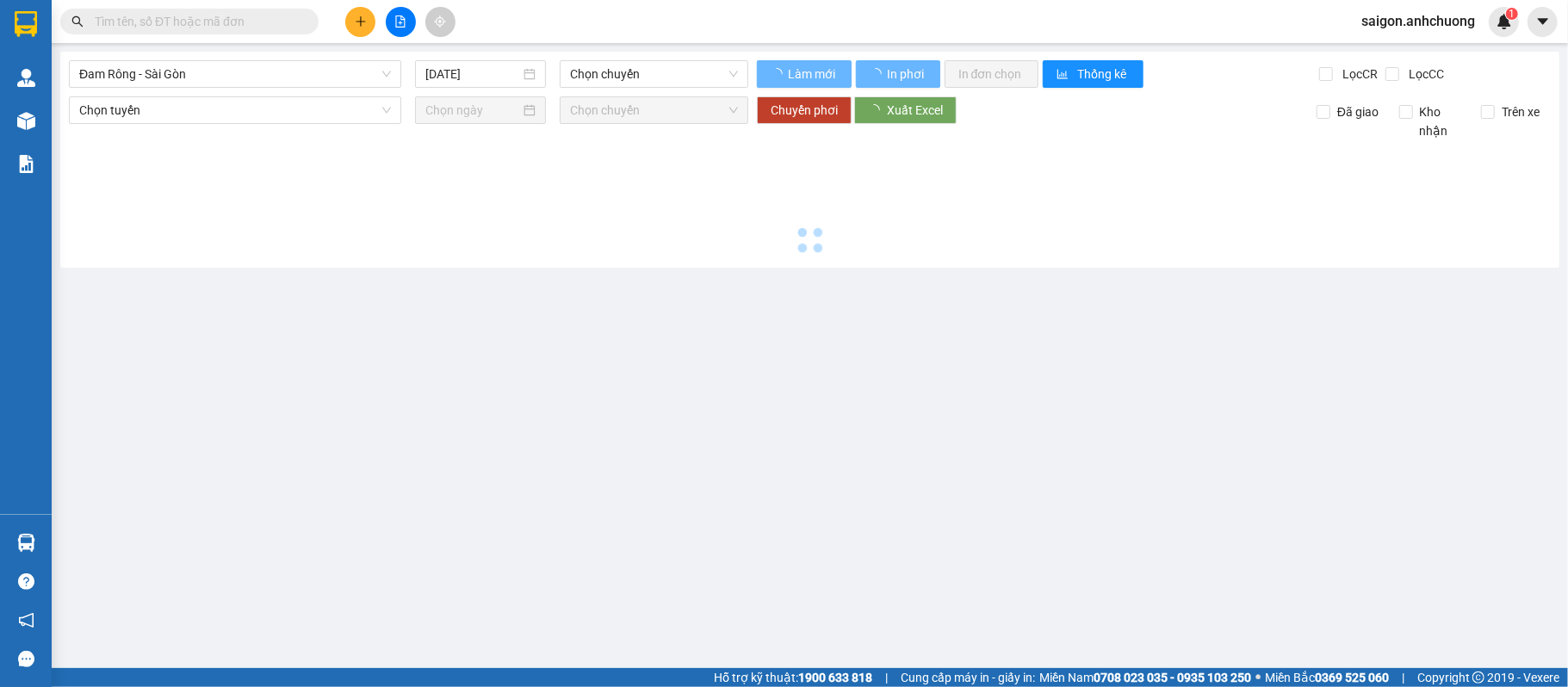
type input "[DATE]"
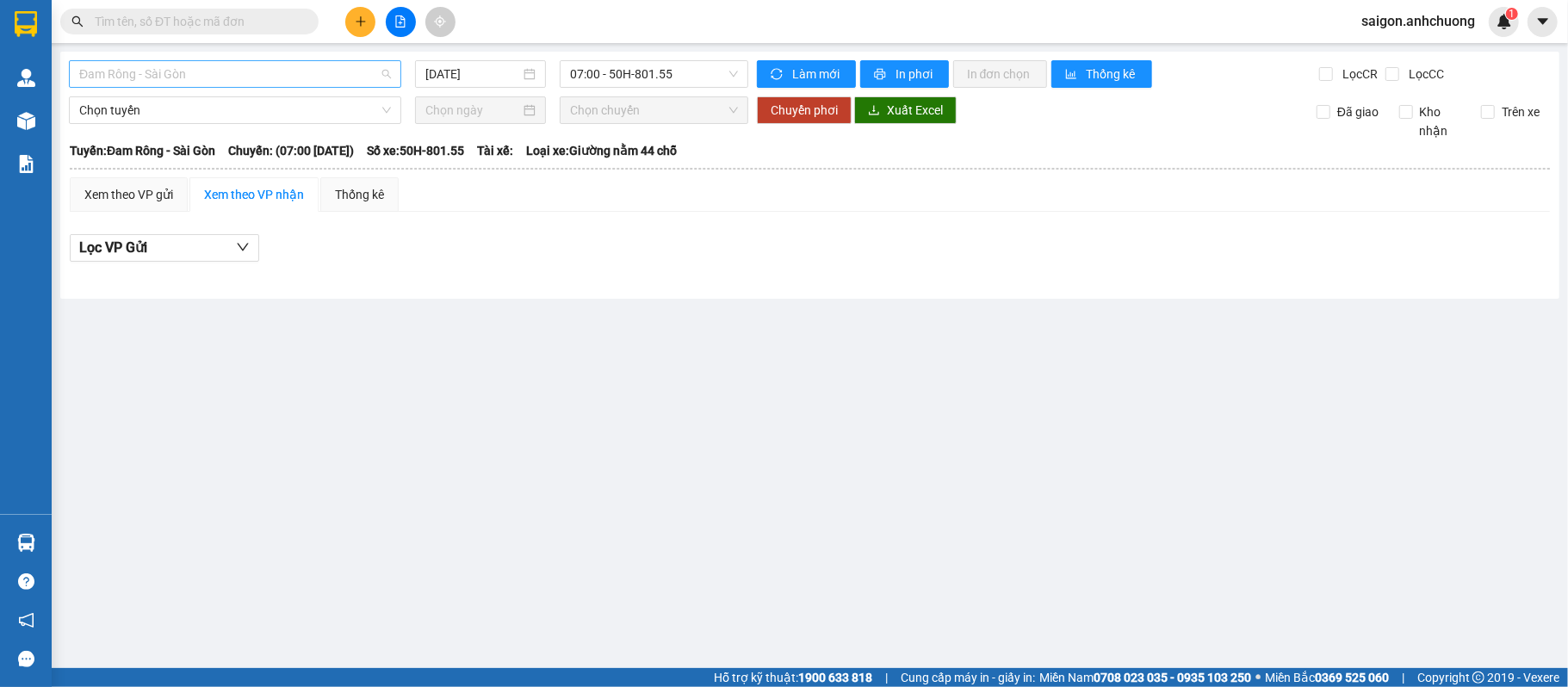
click at [248, 74] on span "Đam Rông - Sài Gòn" at bounding box center [235, 74] width 311 height 26
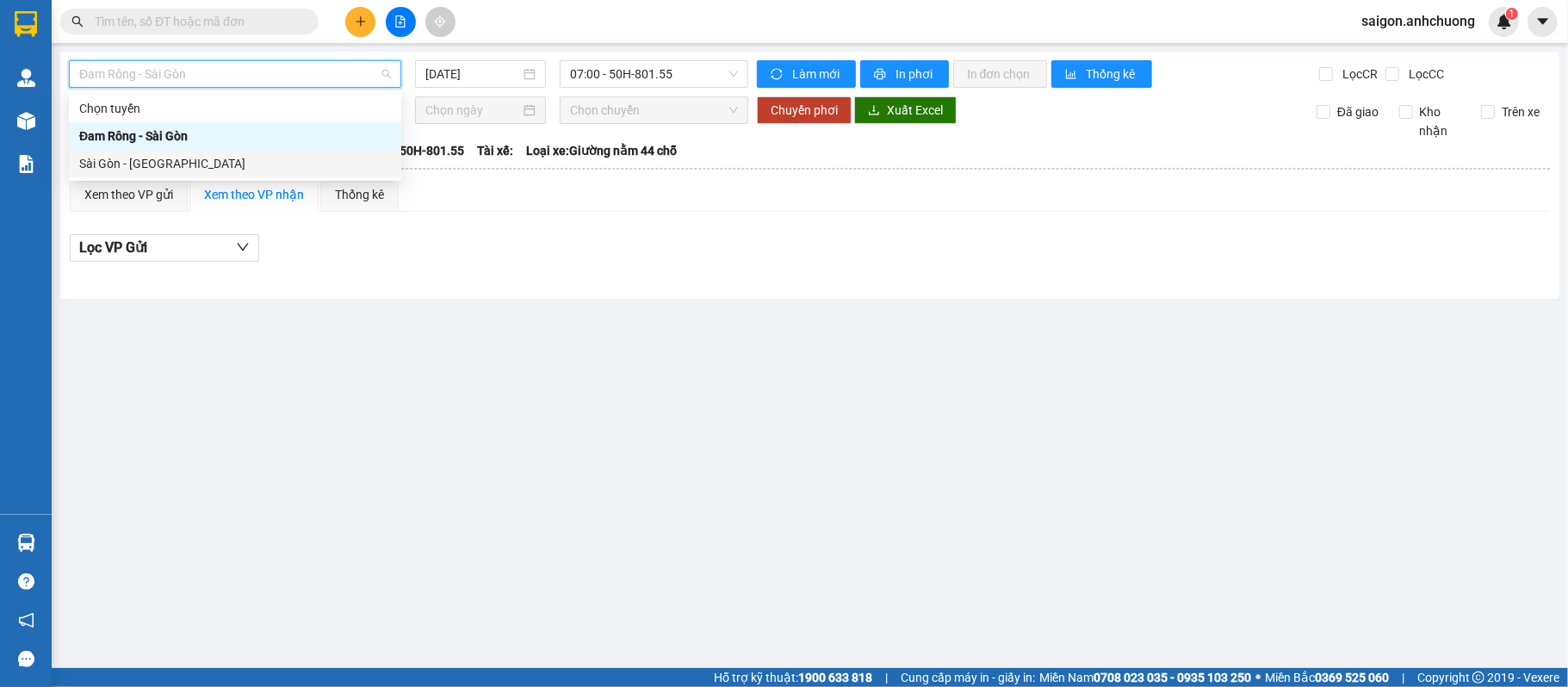
click at [163, 160] on div "Sài Gòn - Đam Rông" at bounding box center [235, 163] width 311 height 19
type input "[DATE]"
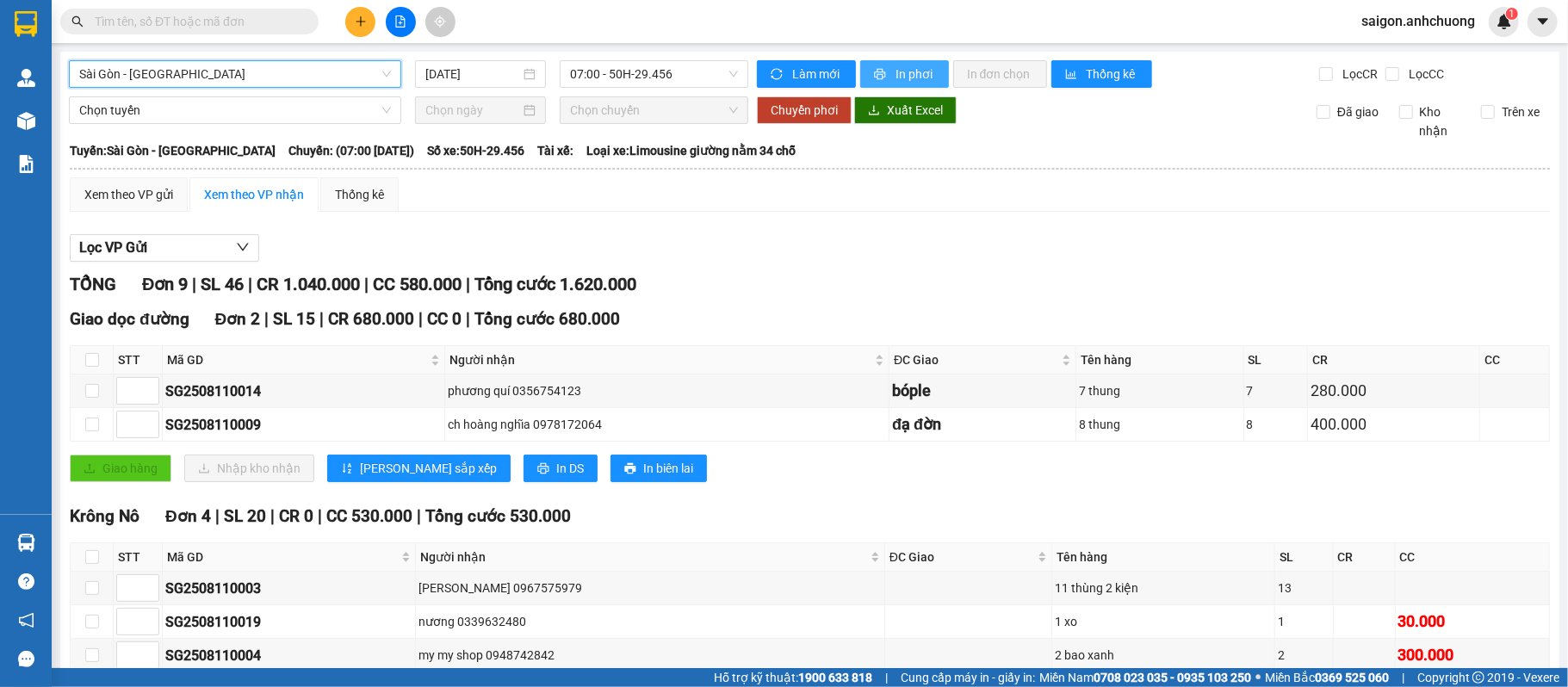
click at [913, 66] on span "In phơi" at bounding box center [914, 75] width 39 height 19
